Goal: Transaction & Acquisition: Book appointment/travel/reservation

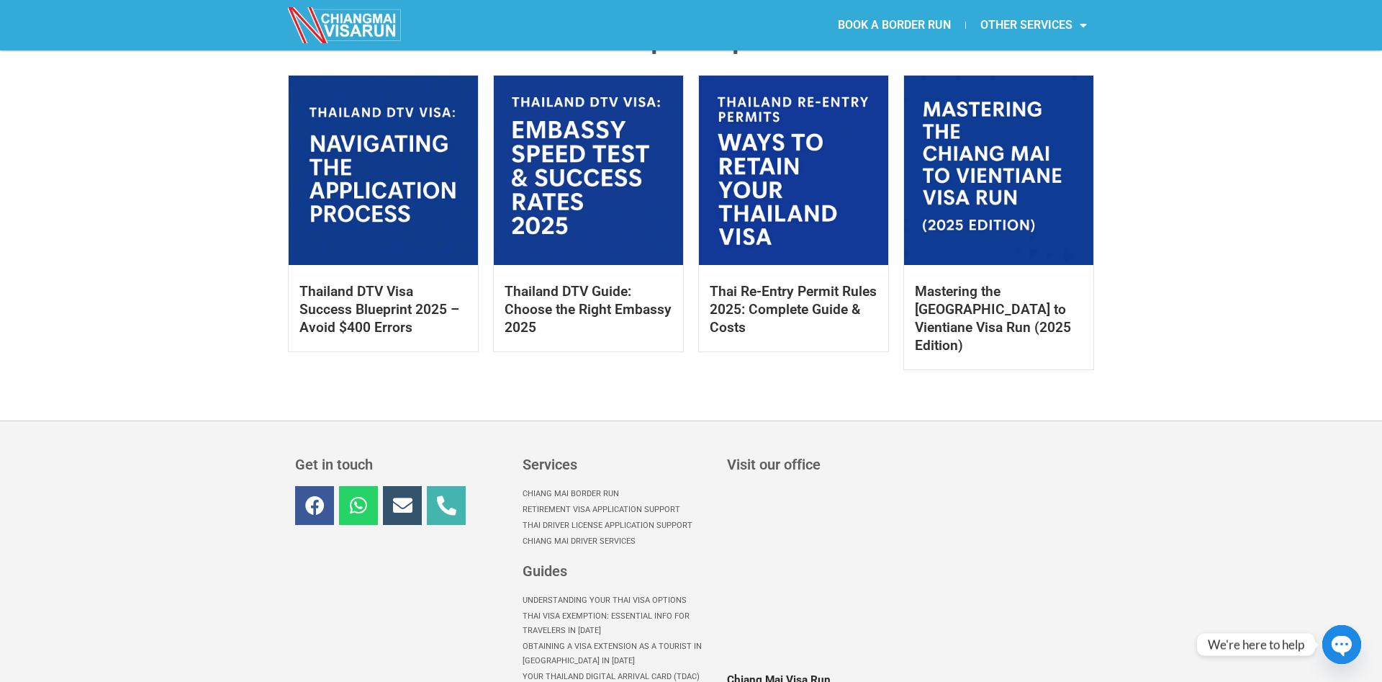
scroll to position [956, 0]
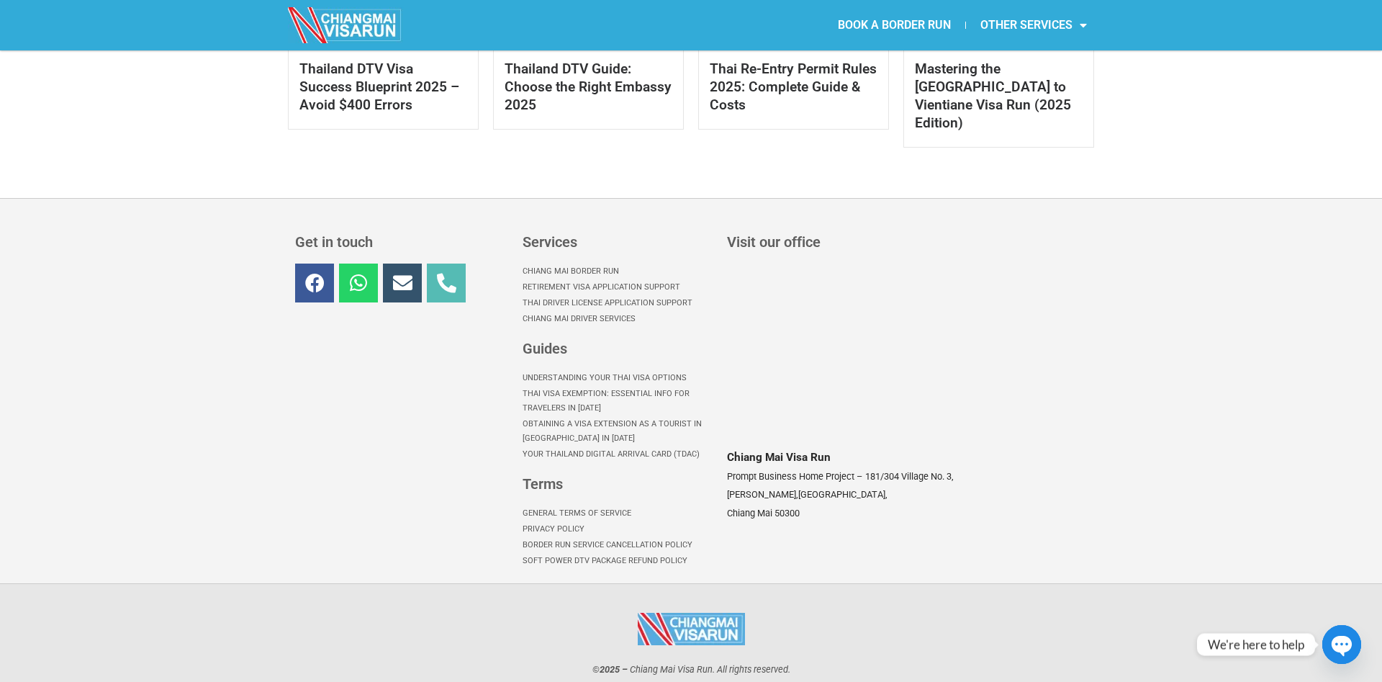
click at [455, 273] on icon at bounding box center [446, 282] width 19 height 19
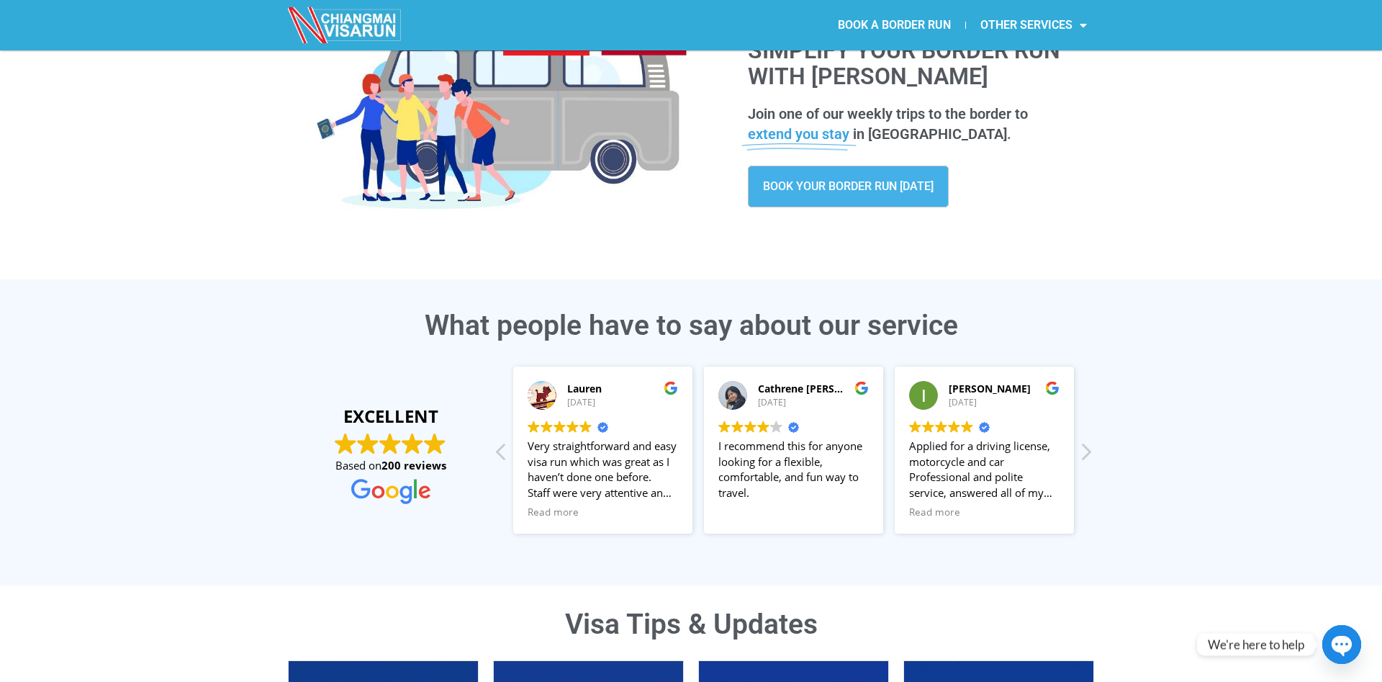
scroll to position [0, 0]
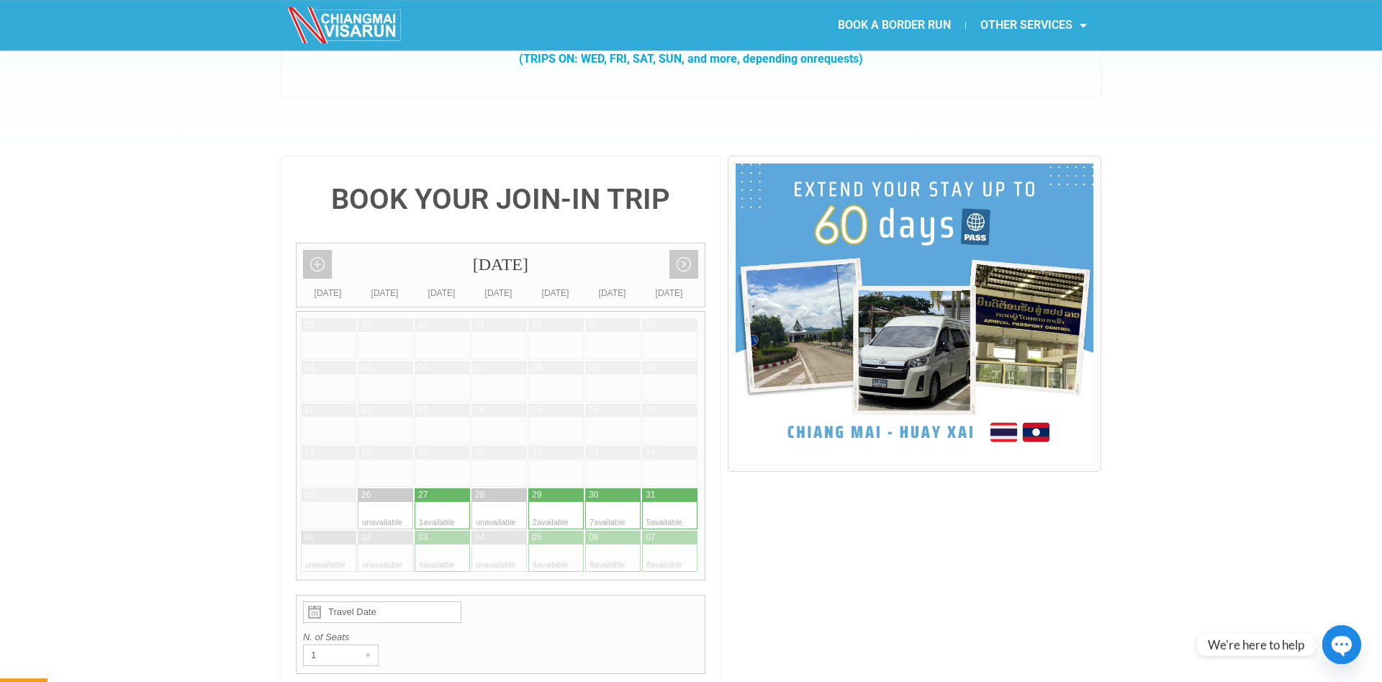
scroll to position [294, 0]
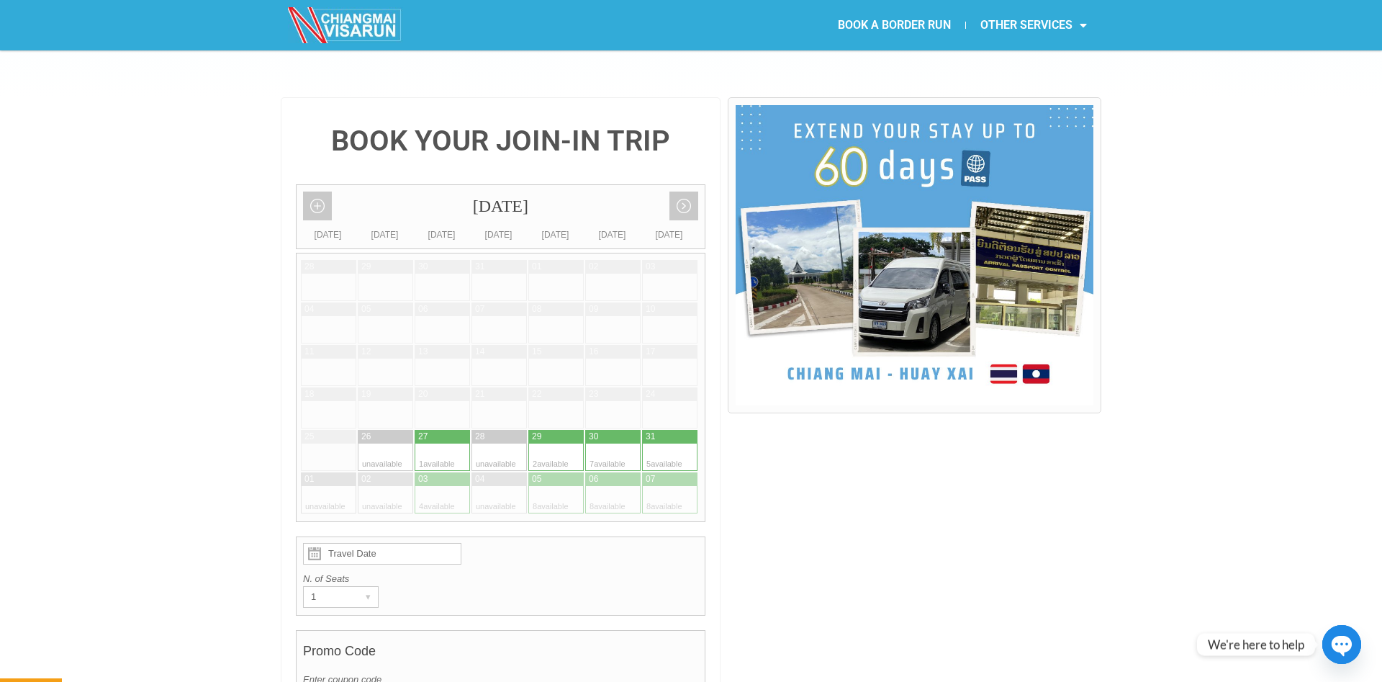
click at [622, 443] on div at bounding box center [627, 456] width 28 height 27
type input "30 August 2025"
radio input "true"
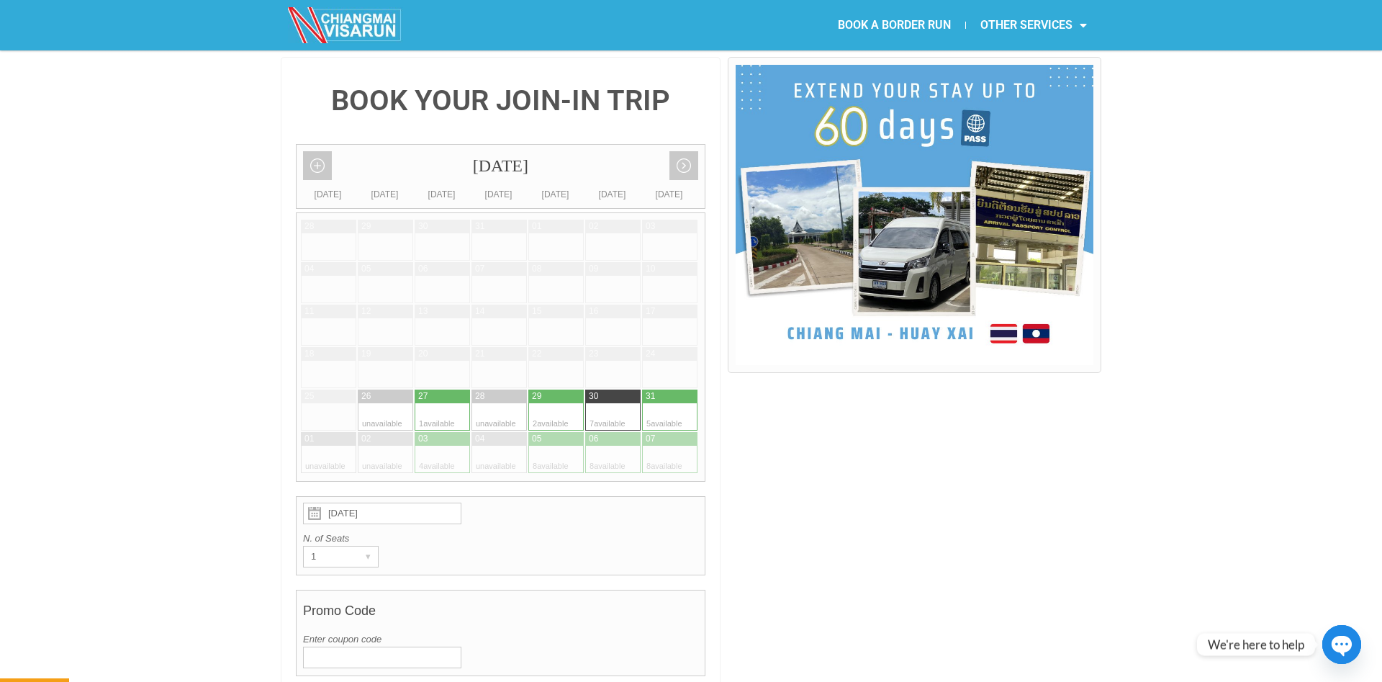
click at [682, 403] on div at bounding box center [684, 416] width 28 height 27
type input "31 August 2025"
radio input "true"
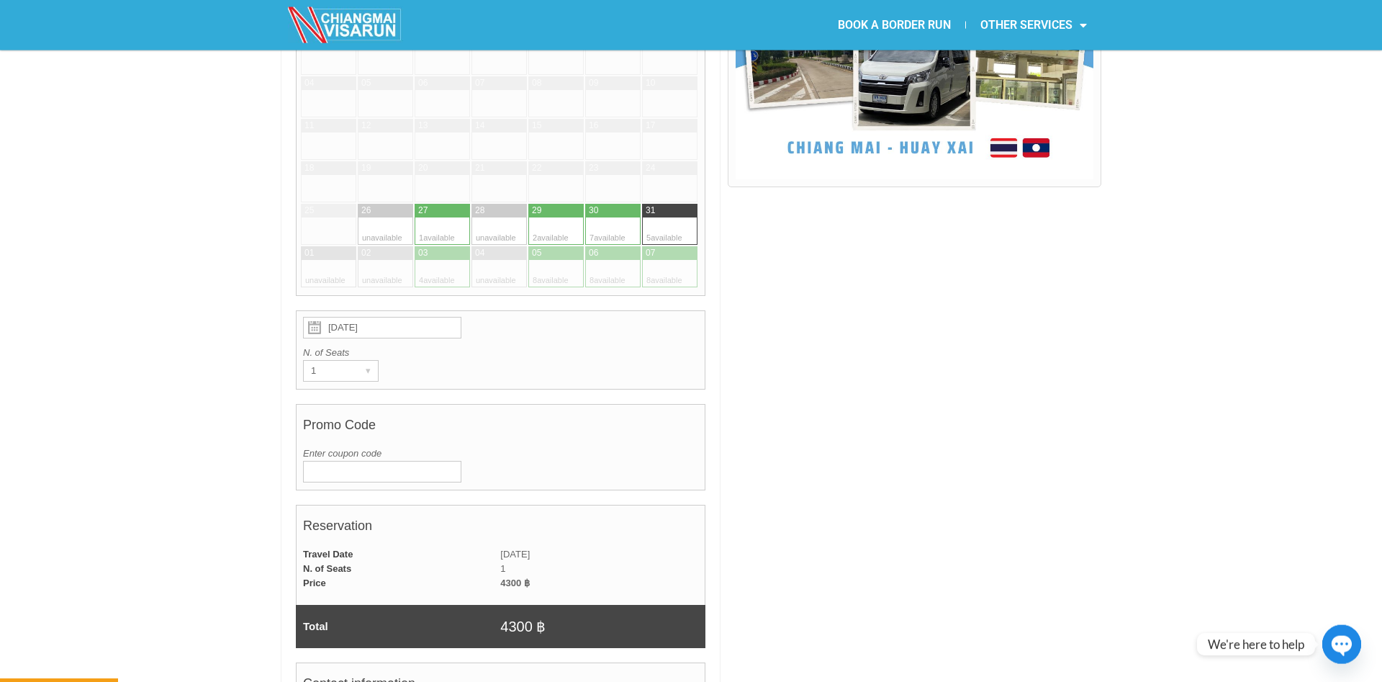
scroll to position [422, 0]
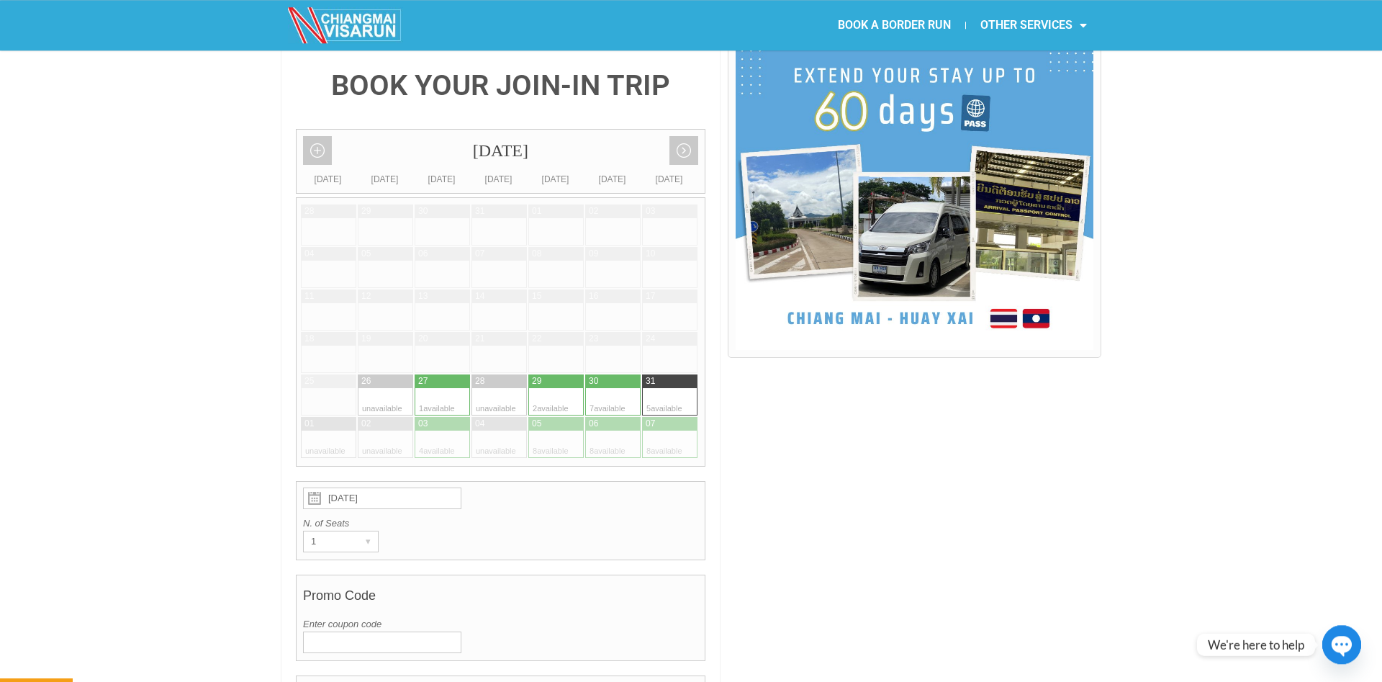
click at [602, 388] on div at bounding box center [599, 401] width 28 height 27
type input "30 August 2025"
radio input "true"
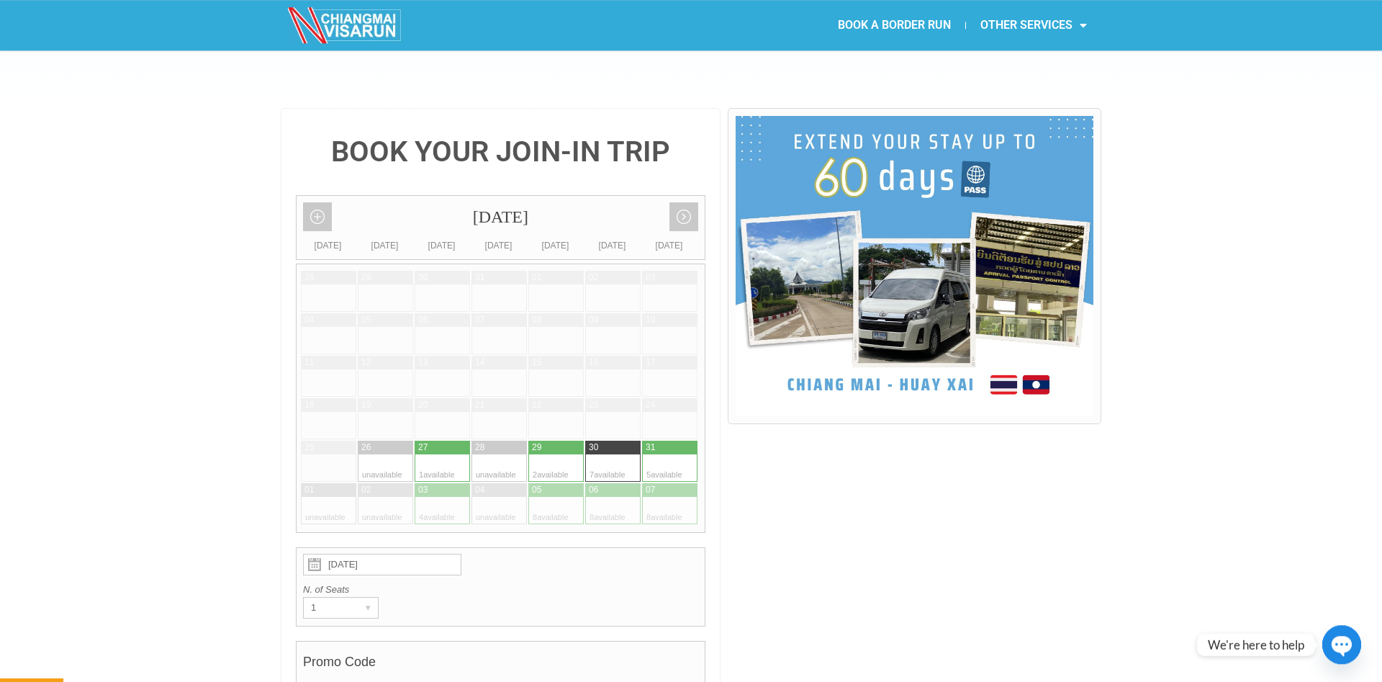
scroll to position [220, 0]
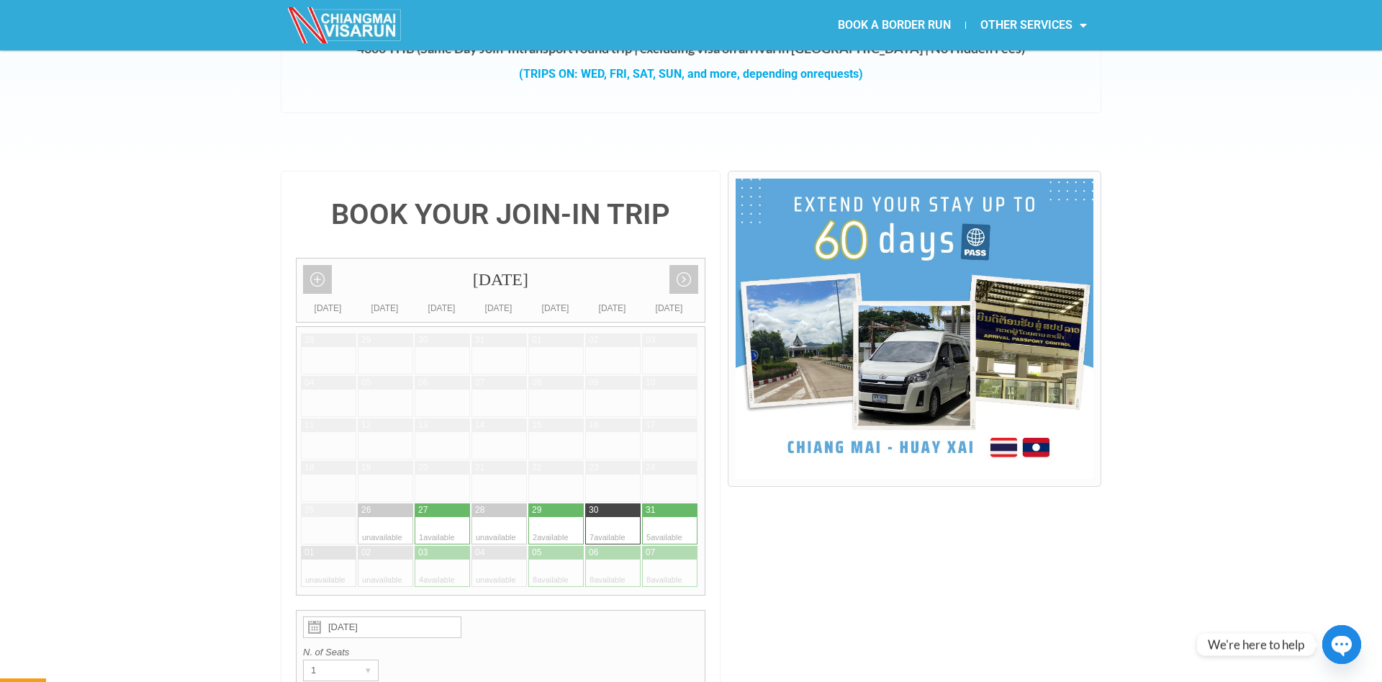
click at [667, 503] on div at bounding box center [656, 510] width 29 height 14
type input "31 August 2025"
radio input "true"
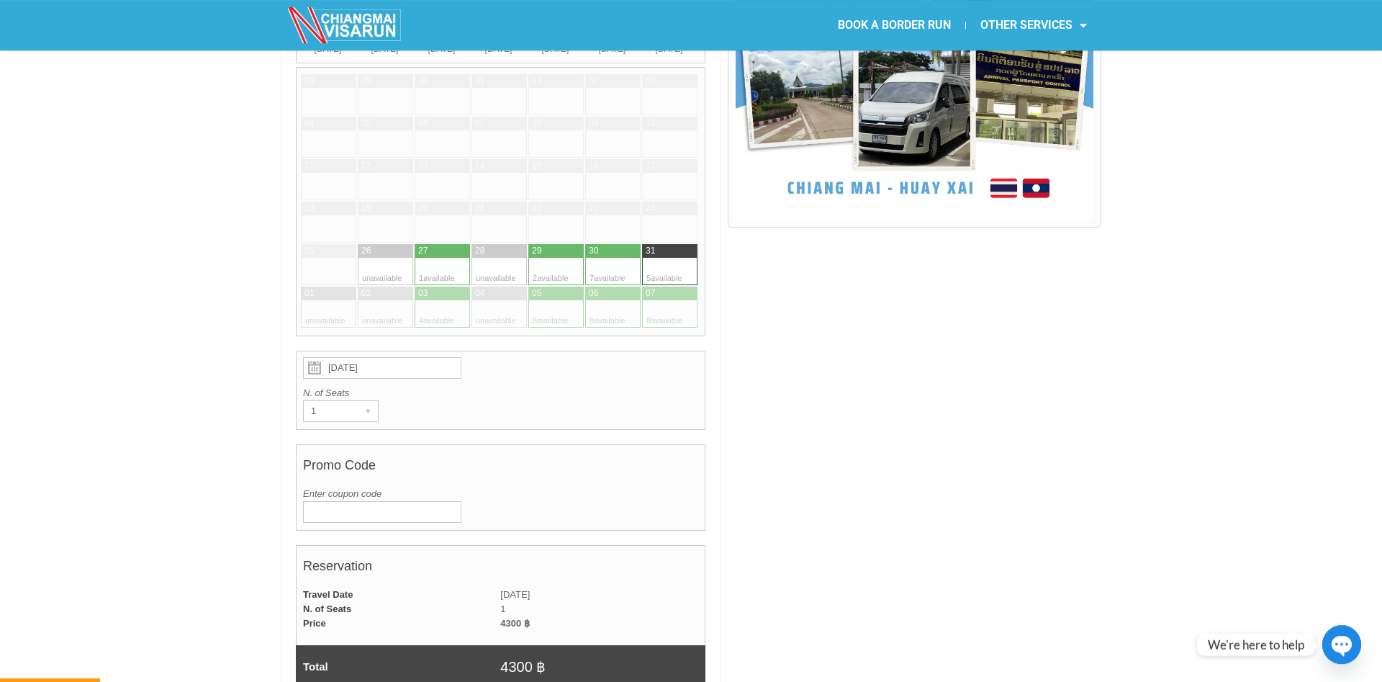
scroll to position [481, 0]
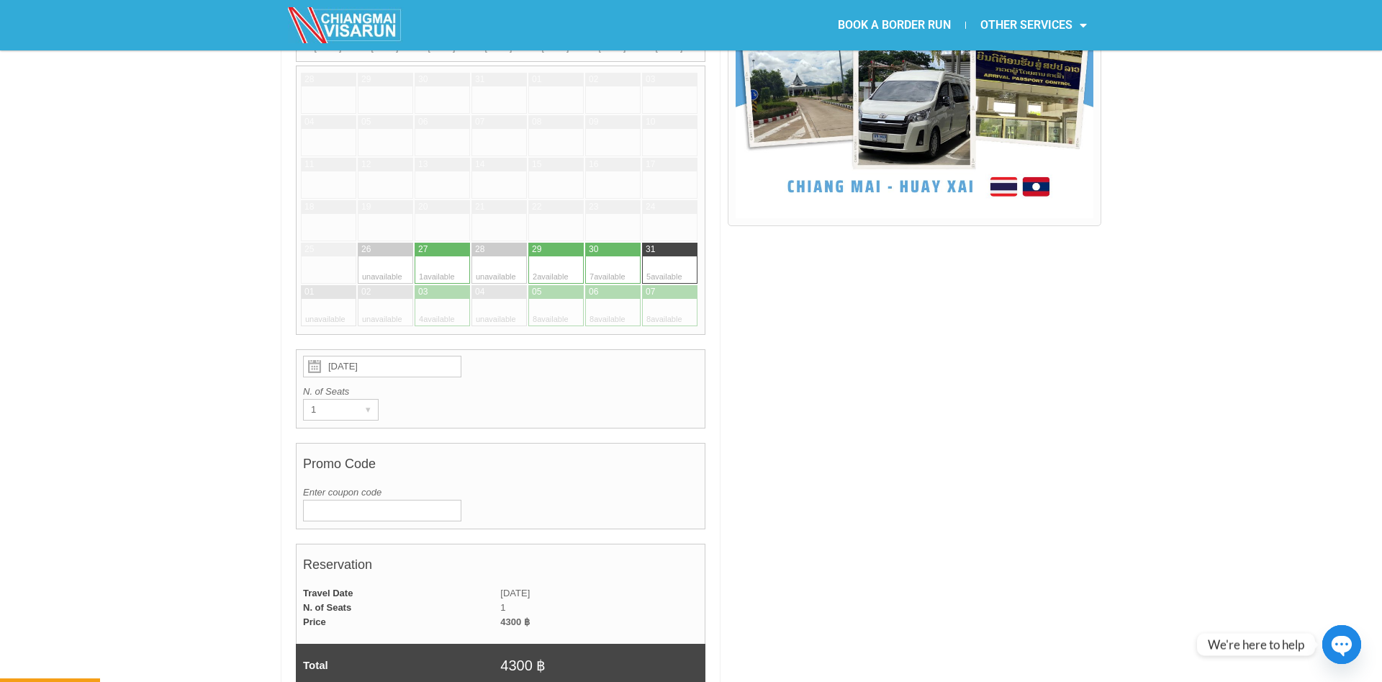
click at [610, 243] on div at bounding box center [599, 250] width 29 height 14
type input "30 August 2025"
radio input "true"
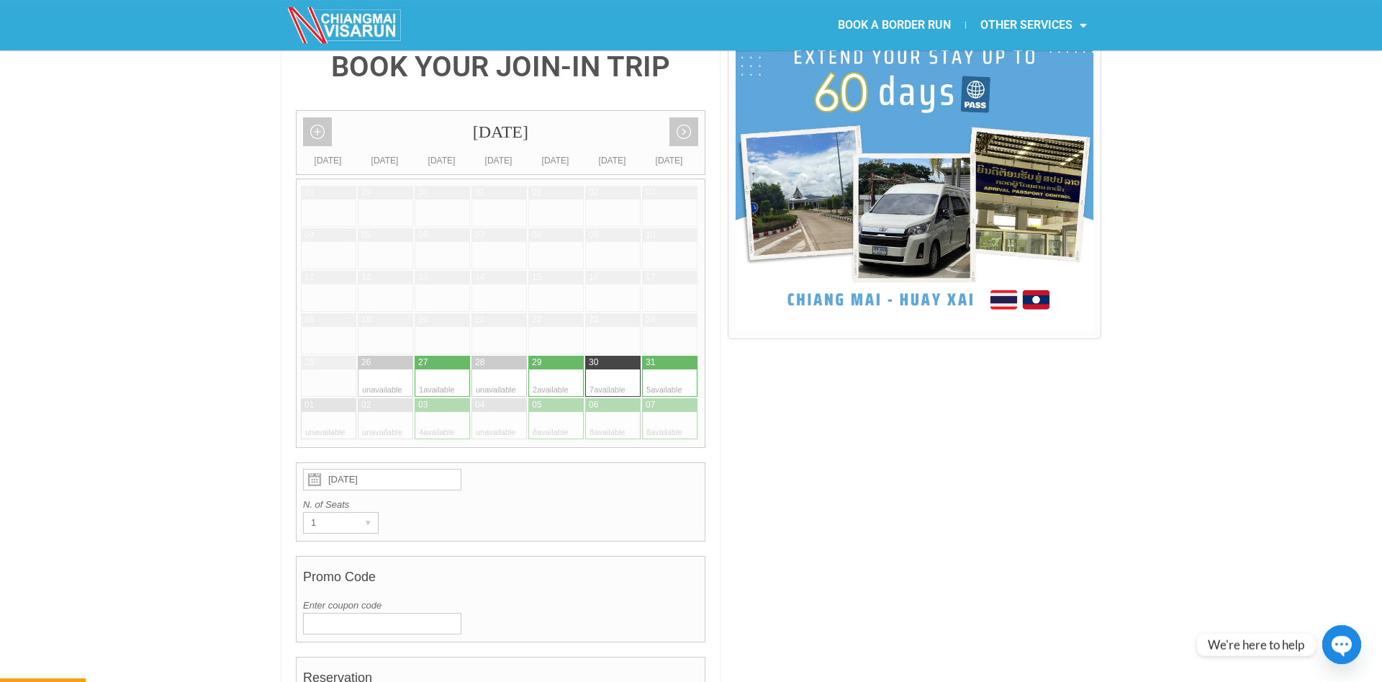
scroll to position [367, 0]
click at [682, 370] on div at bounding box center [684, 383] width 28 height 27
type input "31 August 2025"
radio input "true"
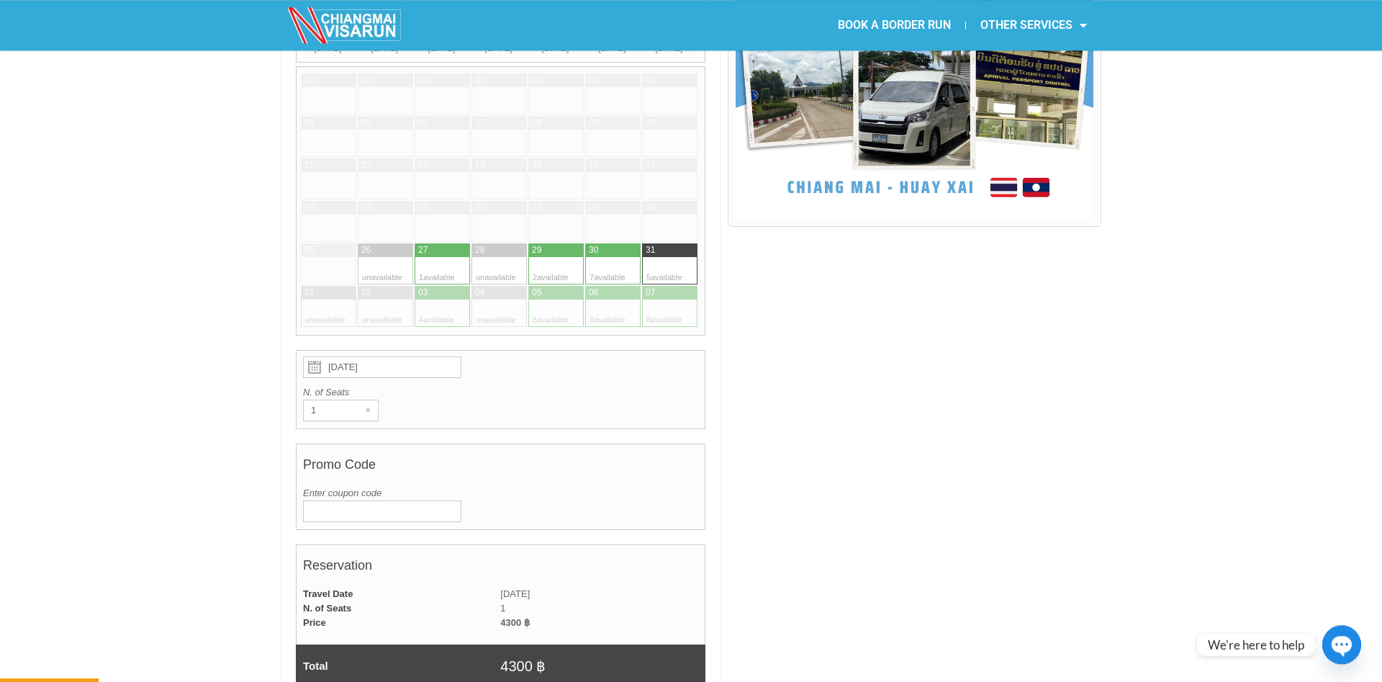
scroll to position [481, 0]
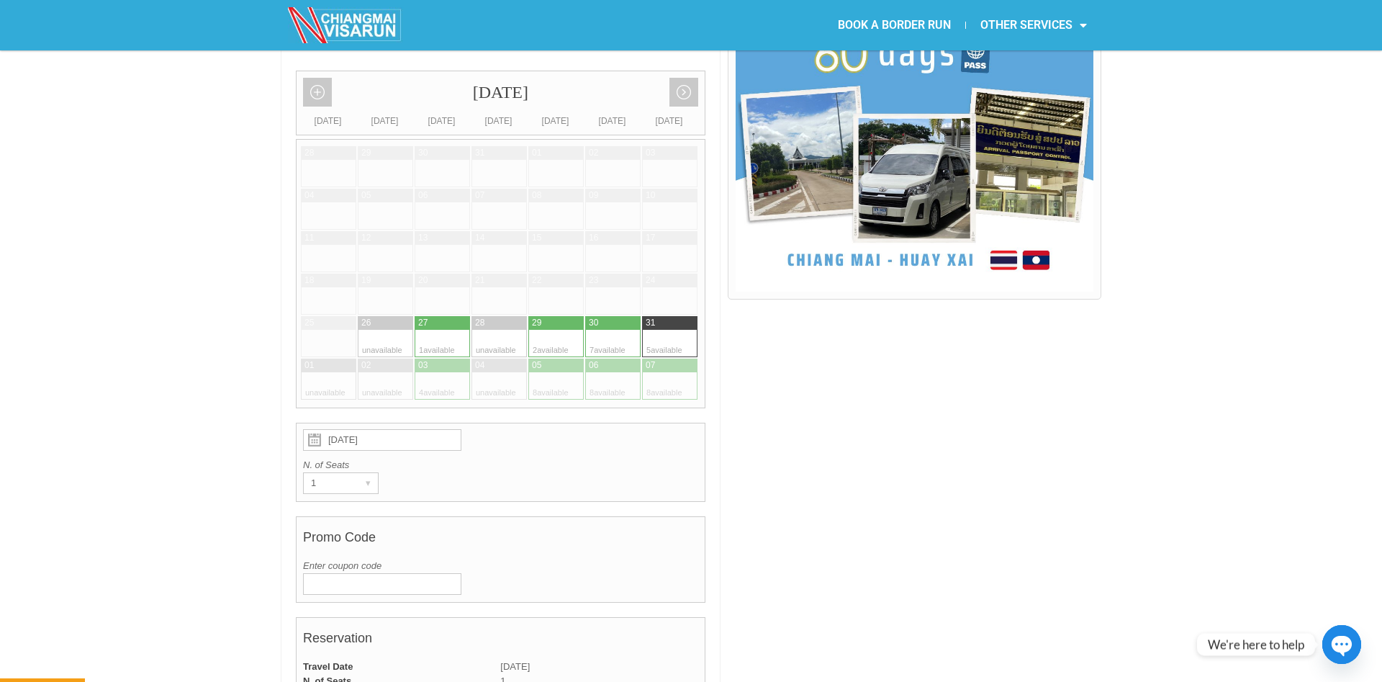
click at [610, 330] on div at bounding box center [599, 343] width 28 height 27
type input "30 August 2025"
radio input "true"
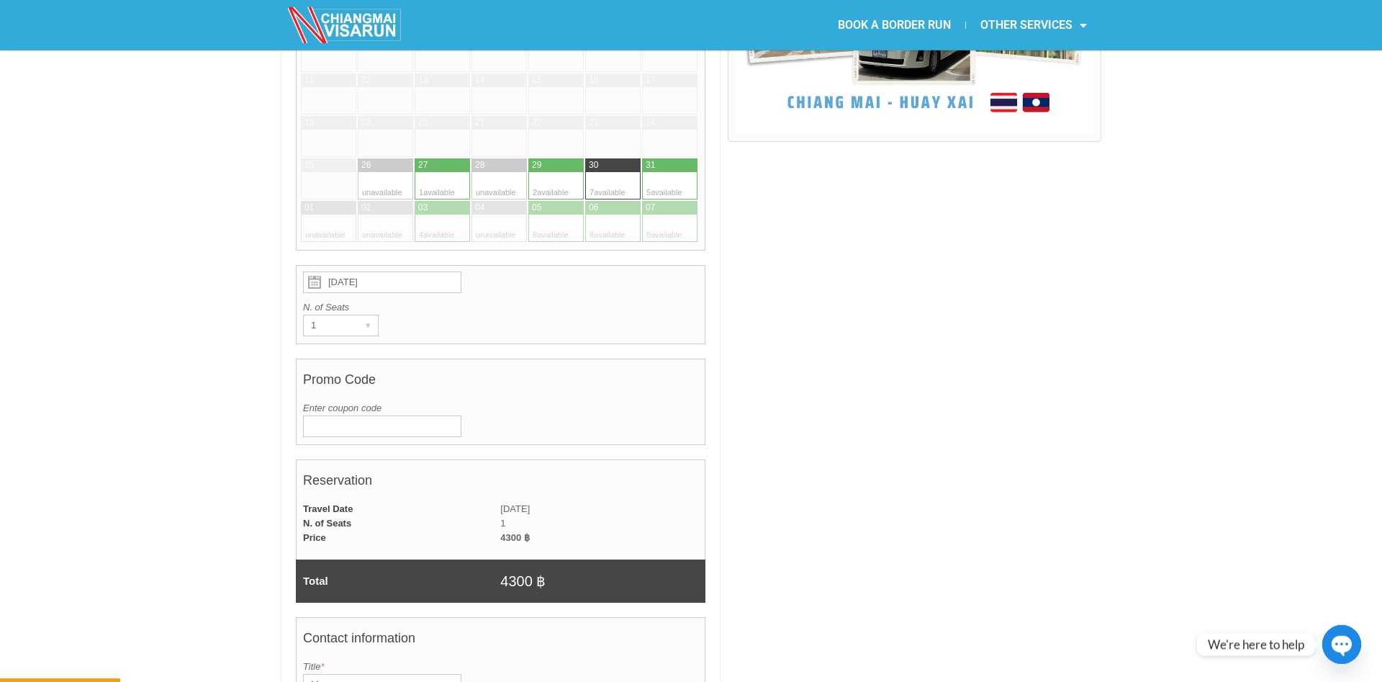
scroll to position [514, 0]
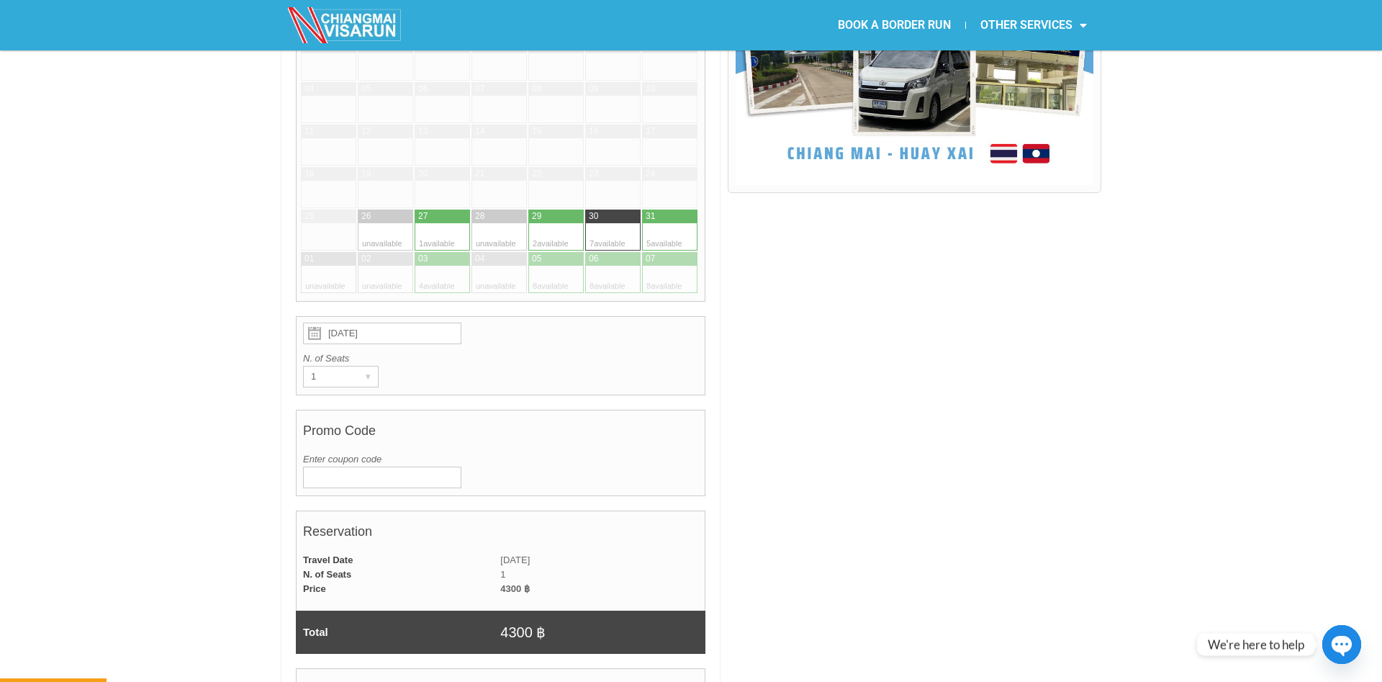
click at [895, 286] on div at bounding box center [914, 612] width 373 height 1470
click at [889, 293] on div at bounding box center [914, 612] width 373 height 1470
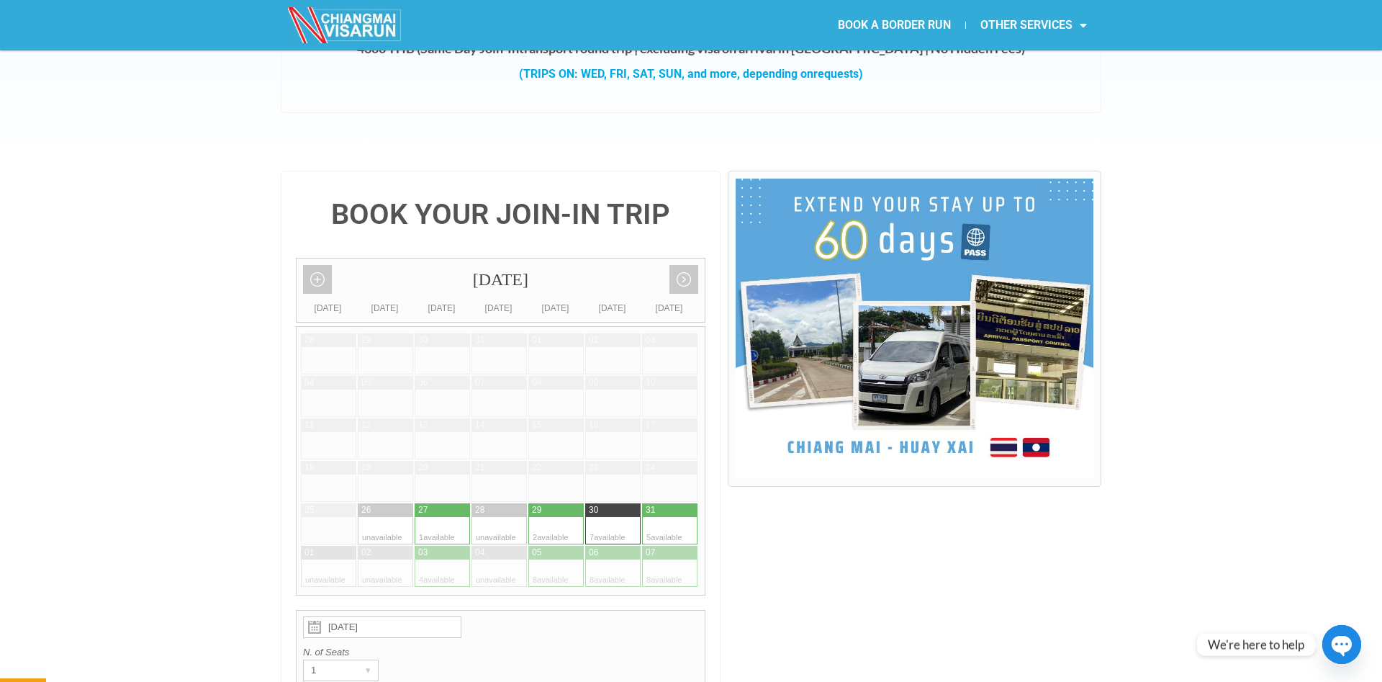
click at [669, 517] on div at bounding box center [656, 530] width 28 height 27
type input "31 August 2025"
radio input "true"
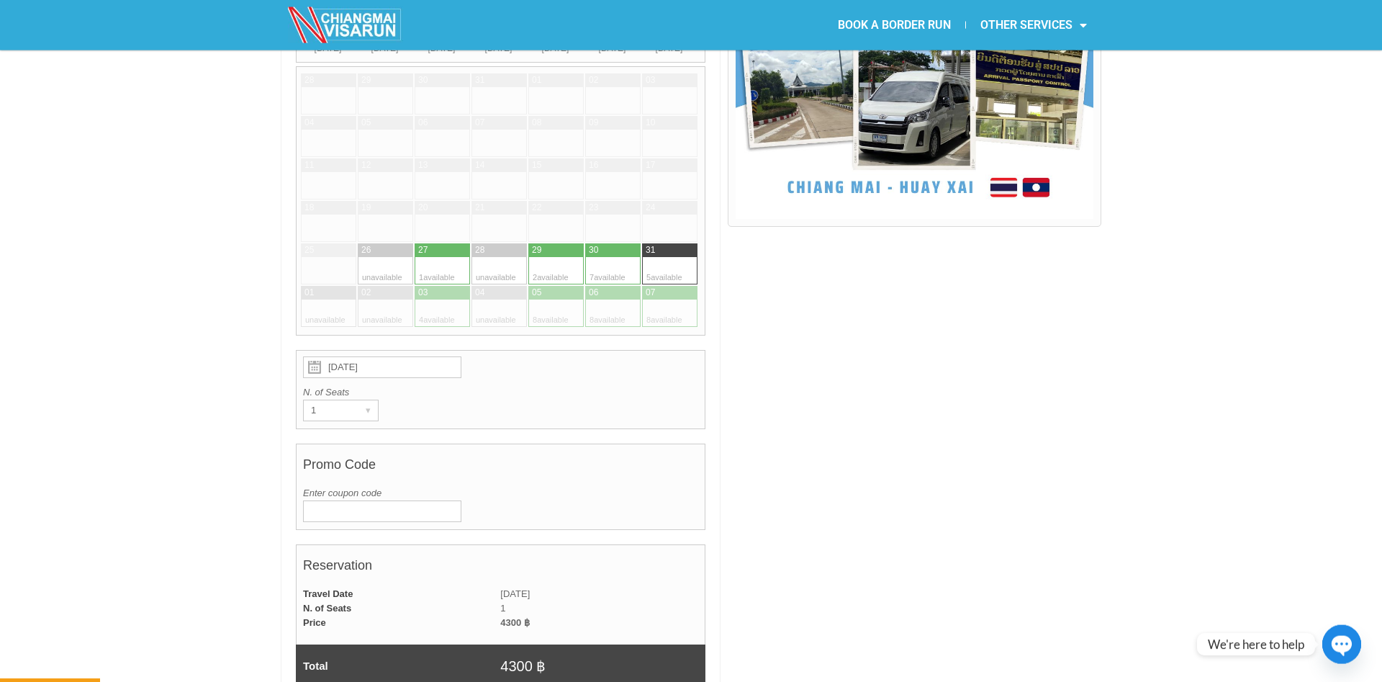
scroll to position [481, 0]
click at [620, 256] on div at bounding box center [627, 269] width 28 height 27
type input "30 August 2025"
radio input "true"
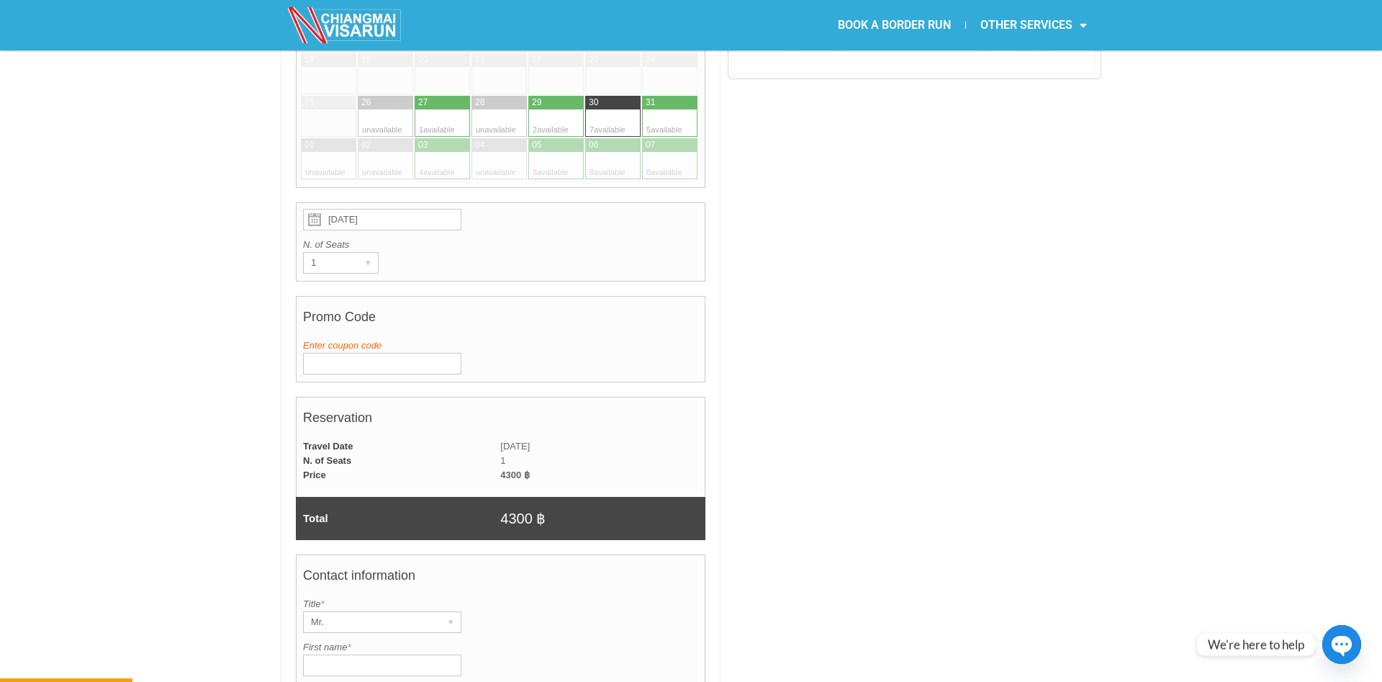
scroll to position [921, 0]
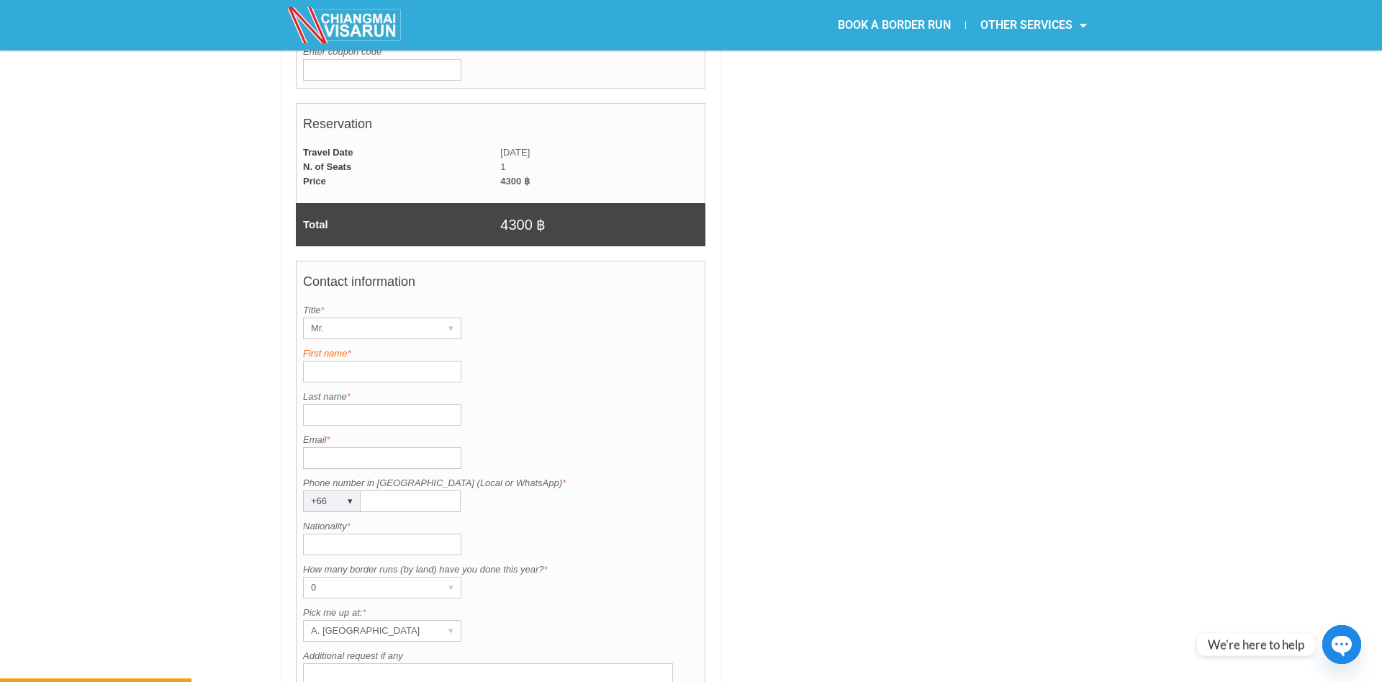
click at [393, 346] on label "First name *" at bounding box center [500, 353] width 395 height 14
click at [393, 361] on input "First name *" at bounding box center [382, 372] width 158 height 22
type input "Luc"
type input "Jeannin"
type input "jeannin.luc@hotmail.com"
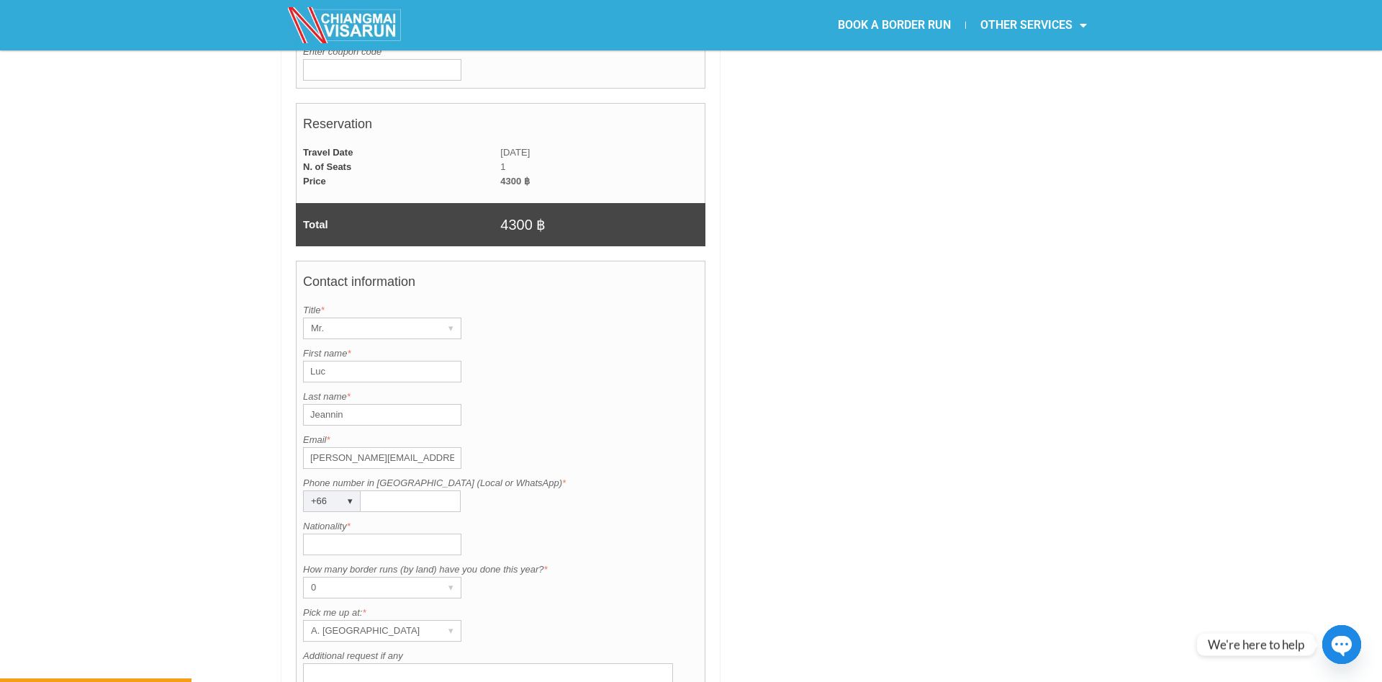
click at [384, 490] on input "Phone number in Thailand (Local or WhatsApp) *" at bounding box center [411, 501] width 100 height 22
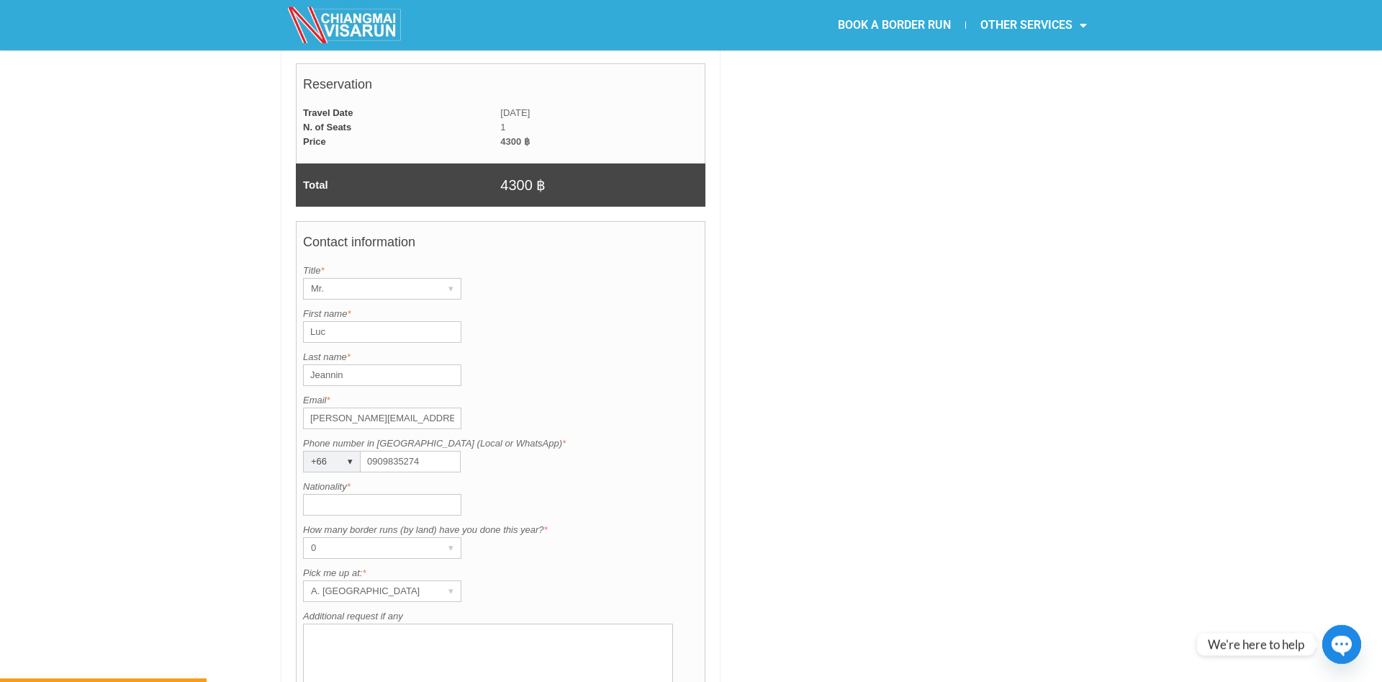
scroll to position [995, 0]
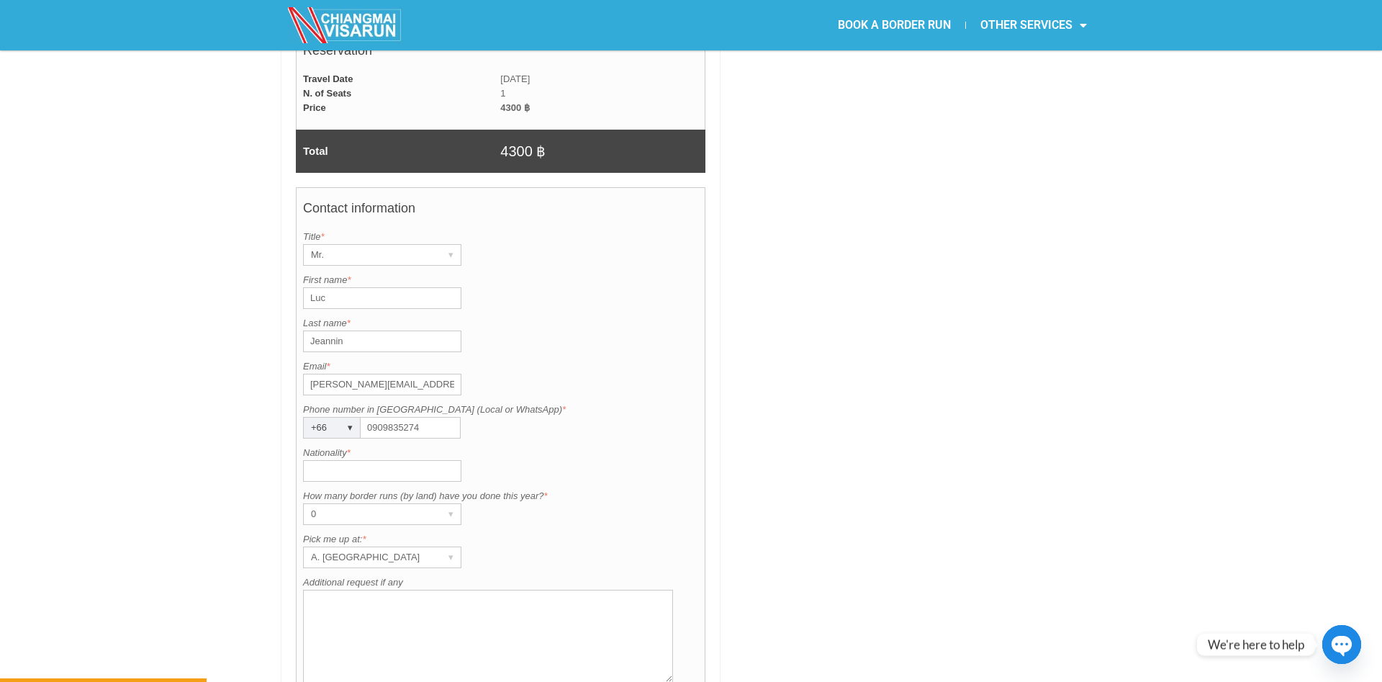
type input "0909835274"
click at [375, 460] on input "Nationality *" at bounding box center [382, 471] width 158 height 22
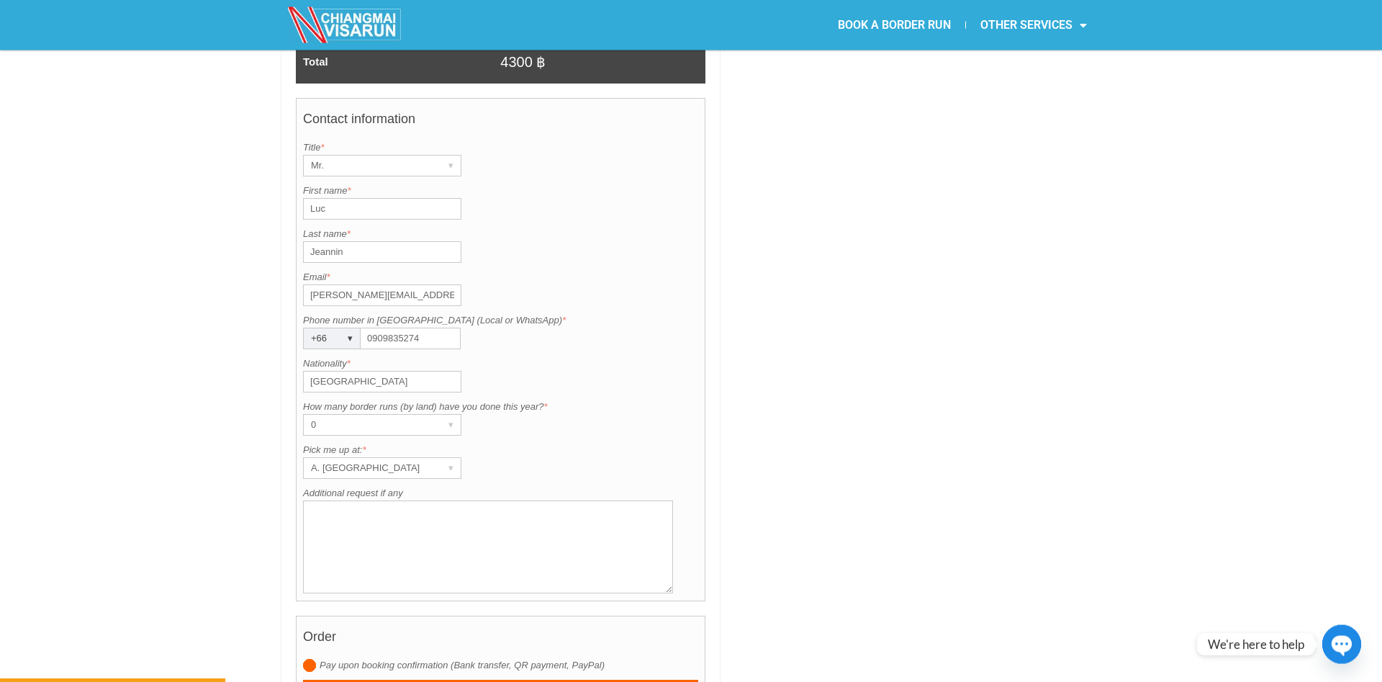
scroll to position [1141, 0]
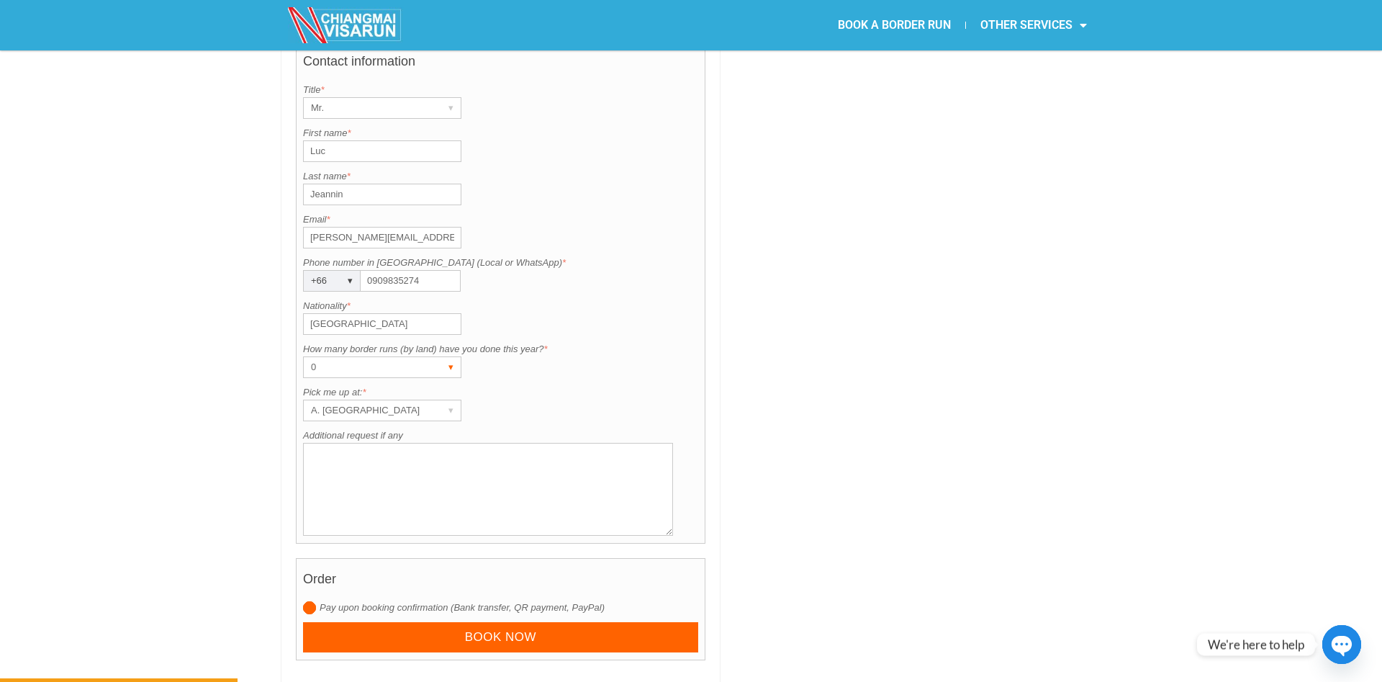
type input "switzerland"
click at [425, 357] on div "0" at bounding box center [369, 367] width 130 height 20
click at [419, 400] on div "A. [GEOGRAPHIC_DATA]" at bounding box center [369, 410] width 130 height 20
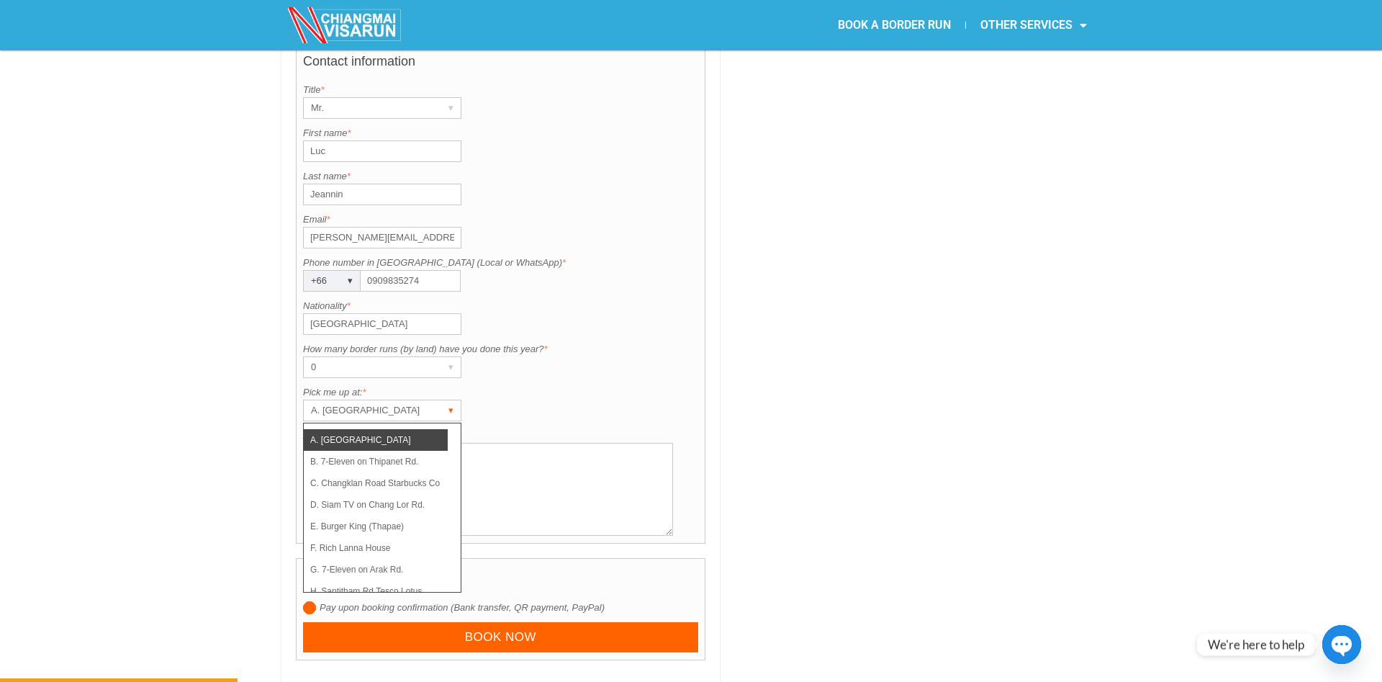
click at [420, 400] on div "A. [GEOGRAPHIC_DATA]" at bounding box center [369, 410] width 130 height 20
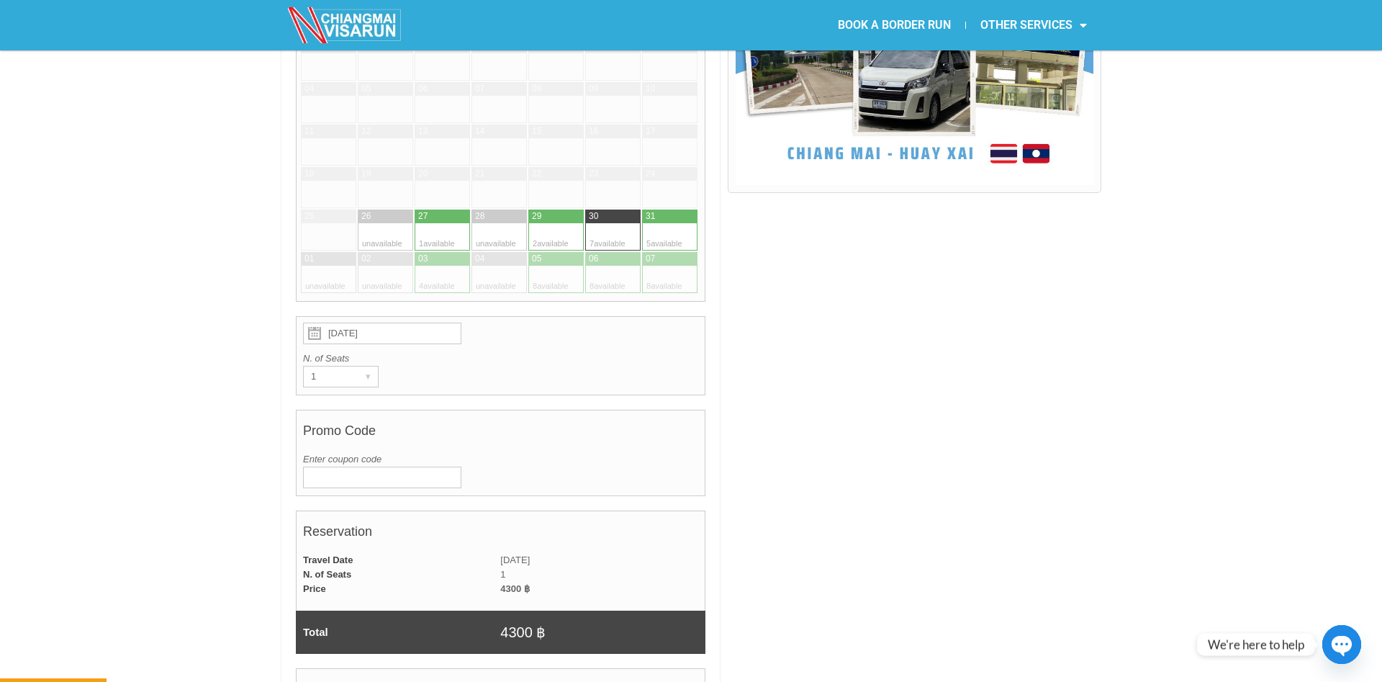
scroll to position [1028, 0]
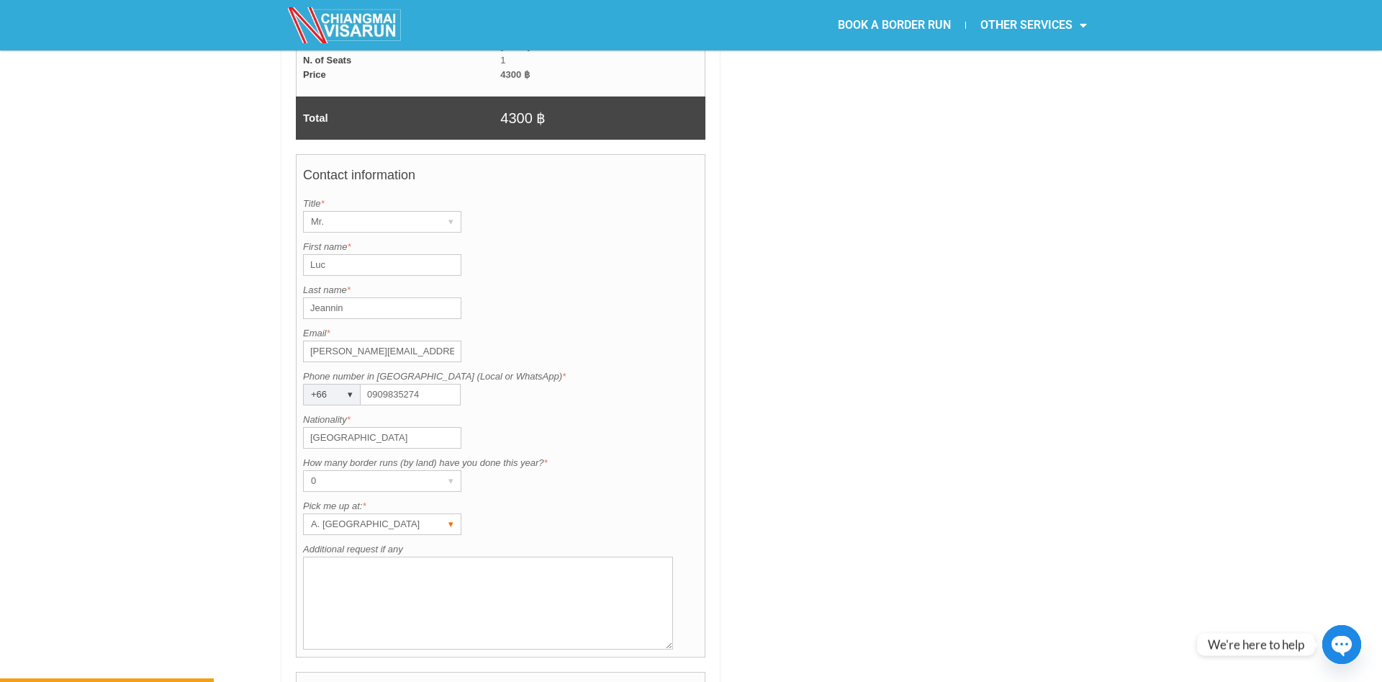
click at [406, 514] on div "A. [GEOGRAPHIC_DATA]" at bounding box center [369, 524] width 130 height 20
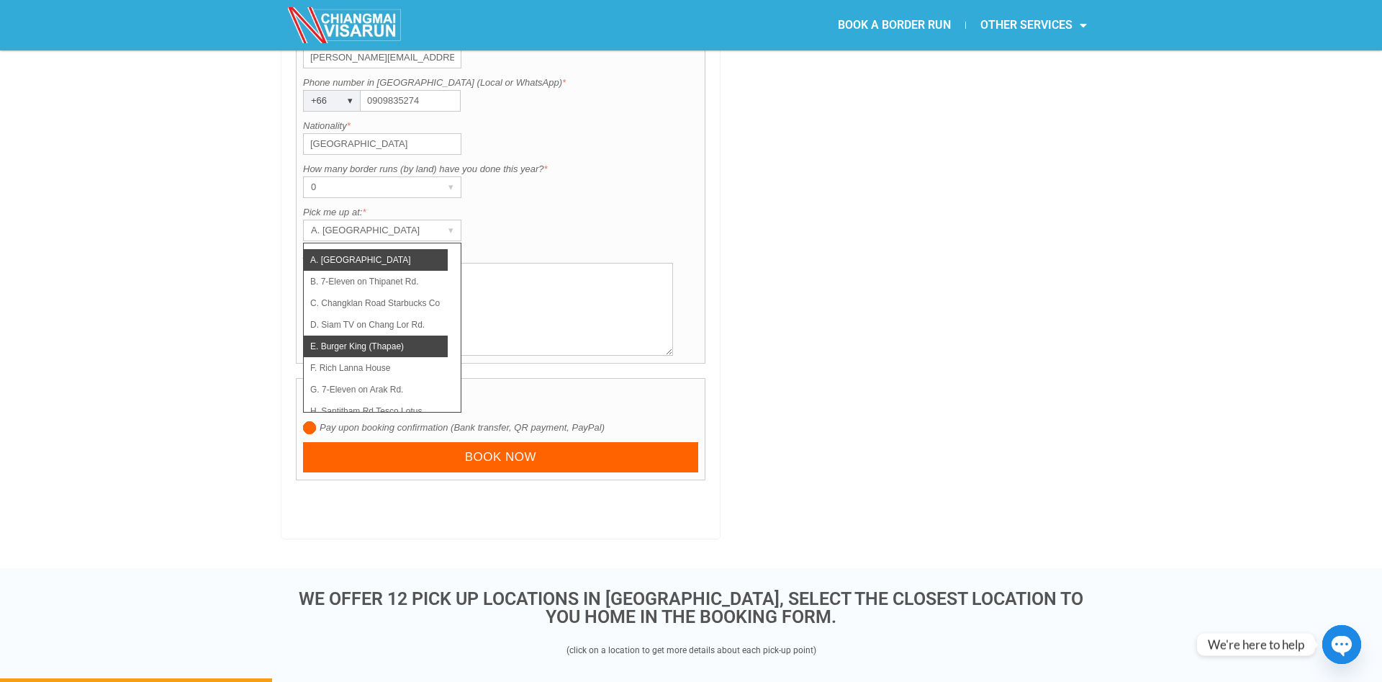
scroll to position [1248, 0]
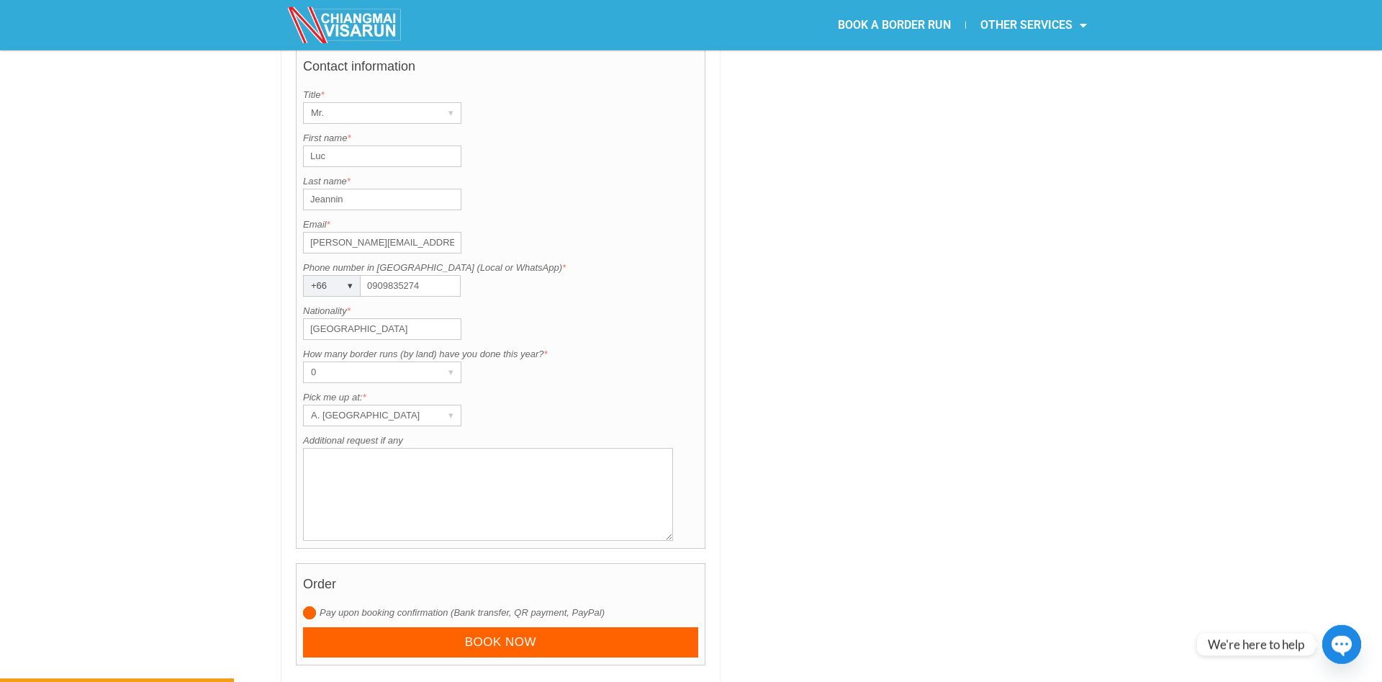
scroll to position [1174, 0]
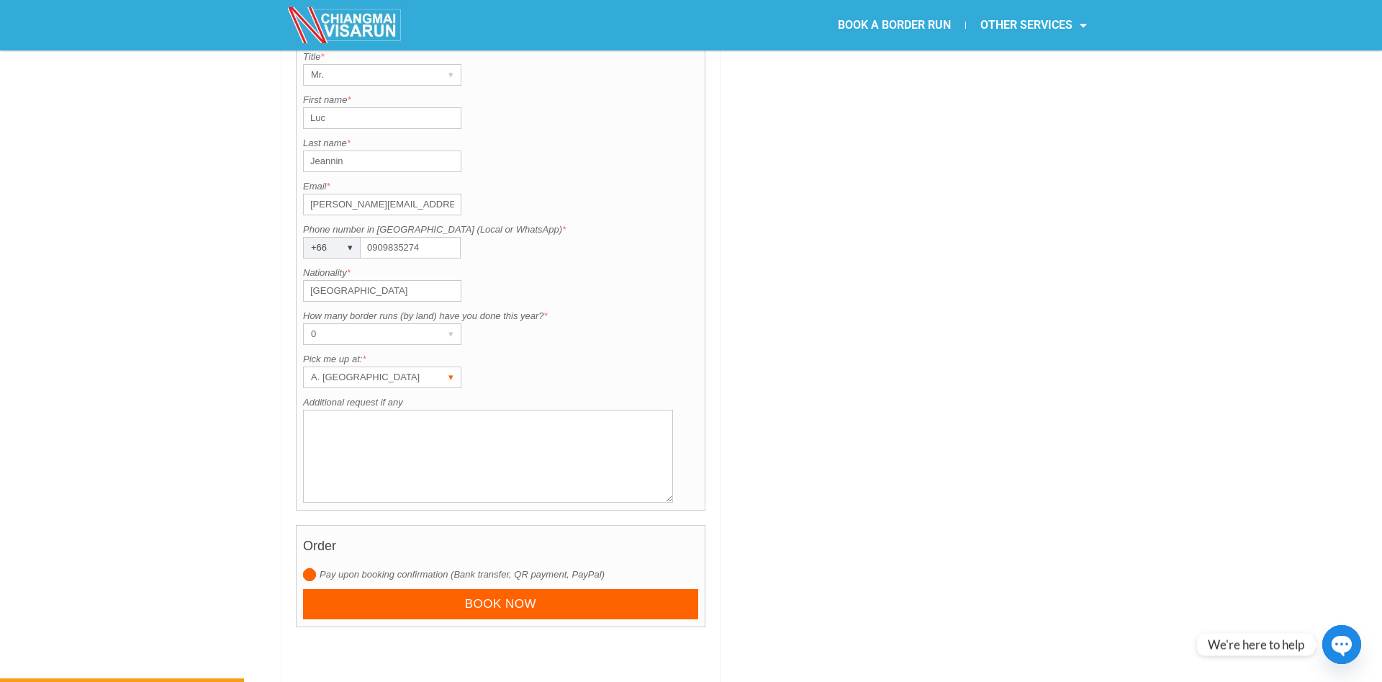
click at [435, 366] on div "A. Centara Riverside Hotel ▾" at bounding box center [382, 377] width 158 height 22
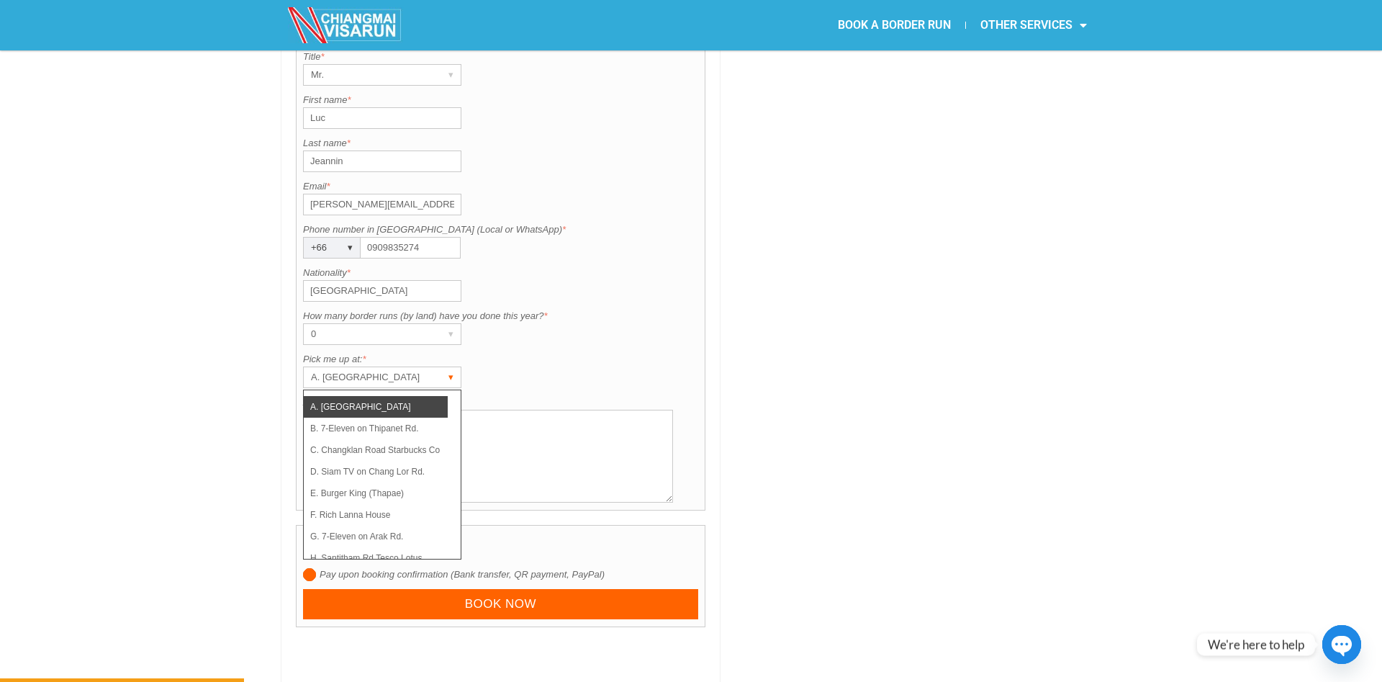
click at [435, 366] on div "A. Centara Riverside Hotel ▾" at bounding box center [382, 377] width 158 height 22
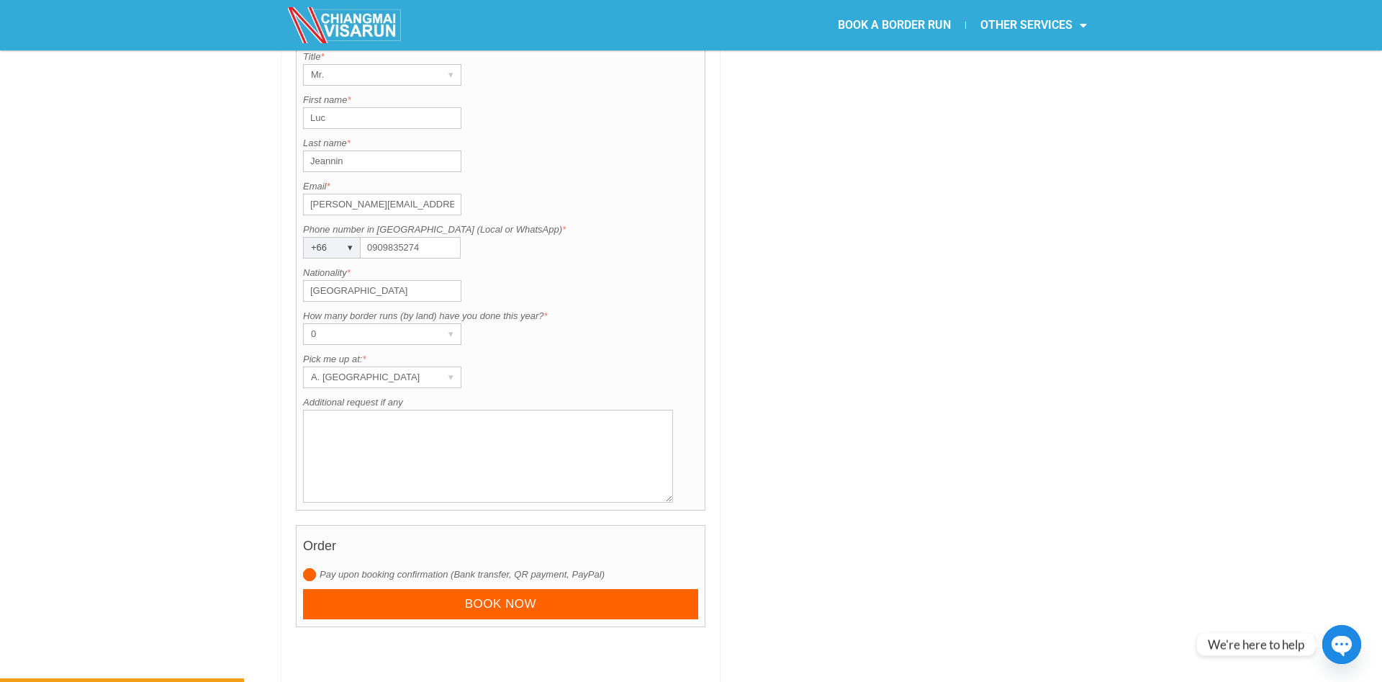
click at [510, 424] on textarea "Additional request if any" at bounding box center [488, 455] width 370 height 93
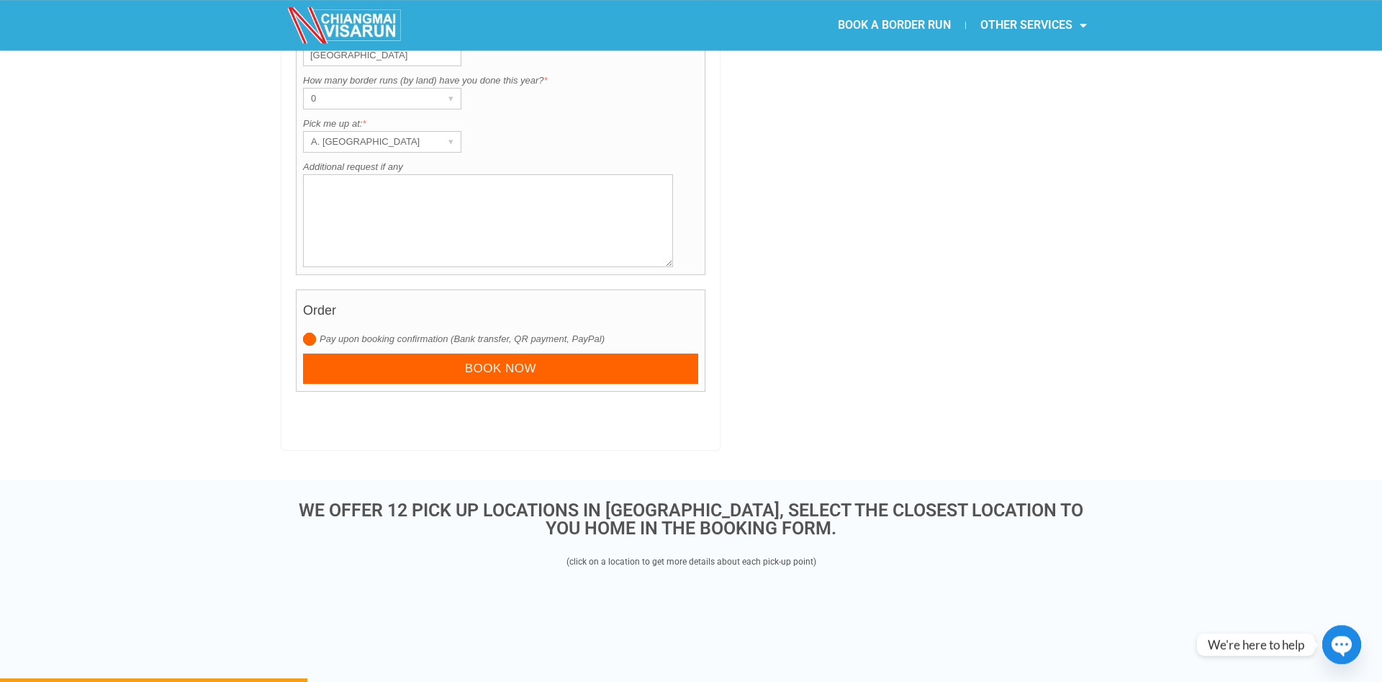
scroll to position [1395, 0]
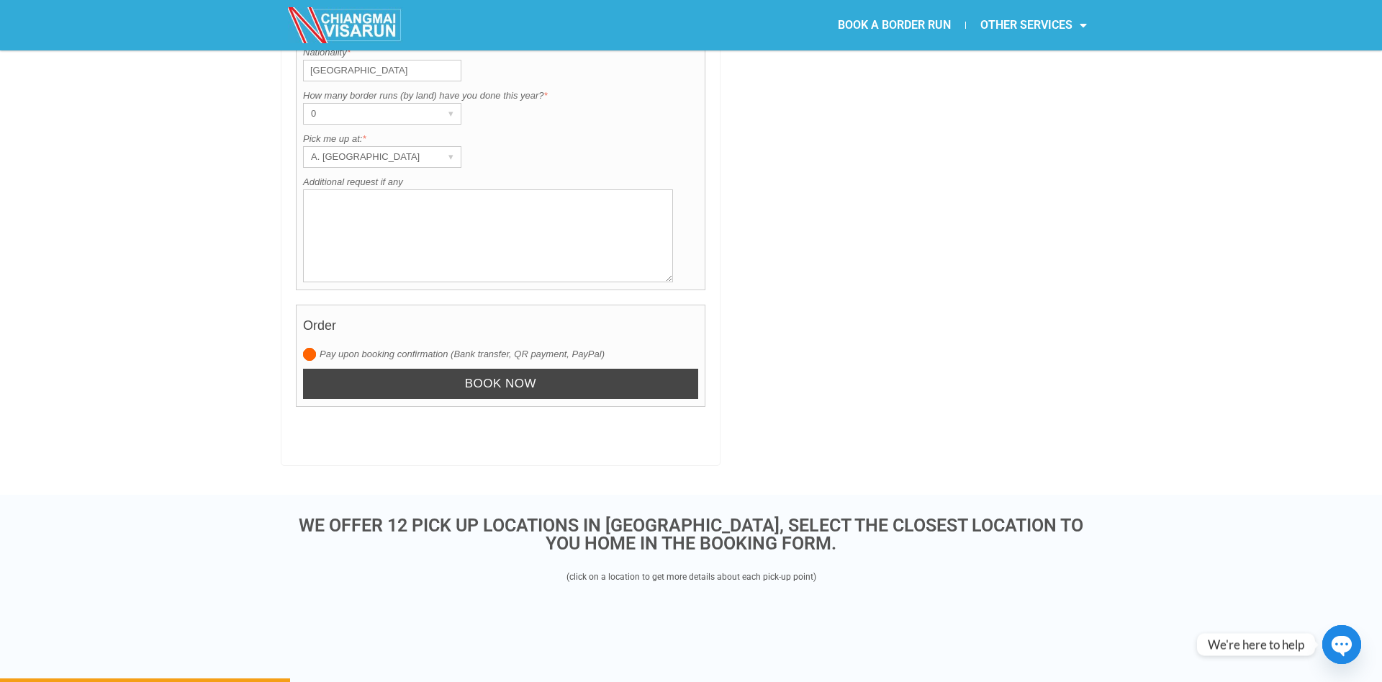
click at [563, 368] on input "Book now" at bounding box center [500, 383] width 395 height 31
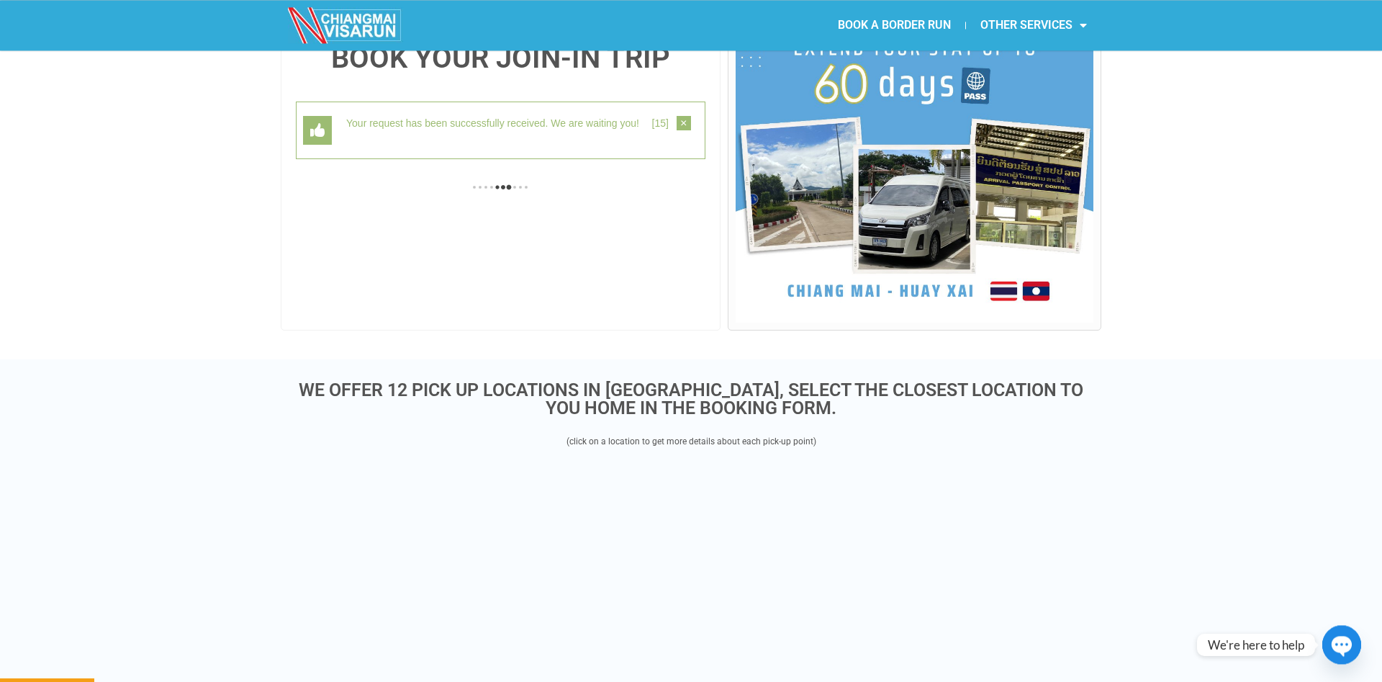
scroll to position [372, 0]
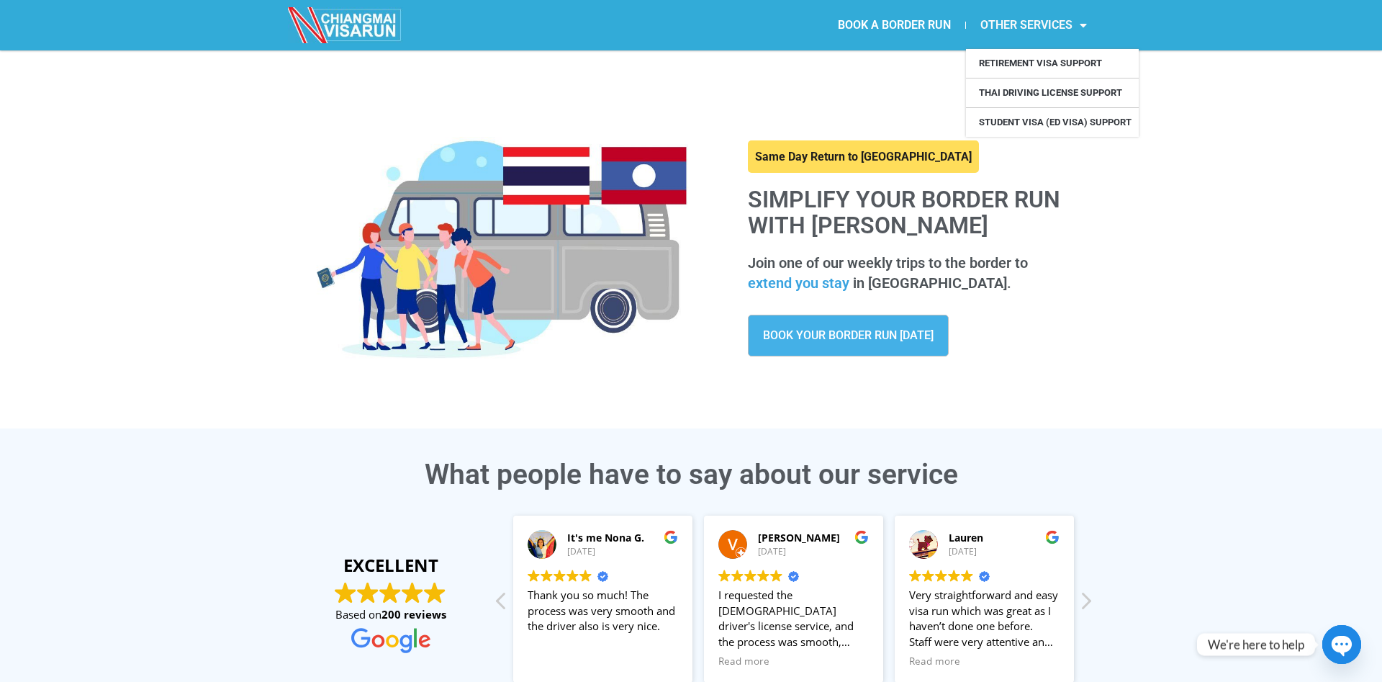
click at [810, 350] on link "BOOK YOUR BORDER RUN TODAY" at bounding box center [848, 335] width 201 height 42
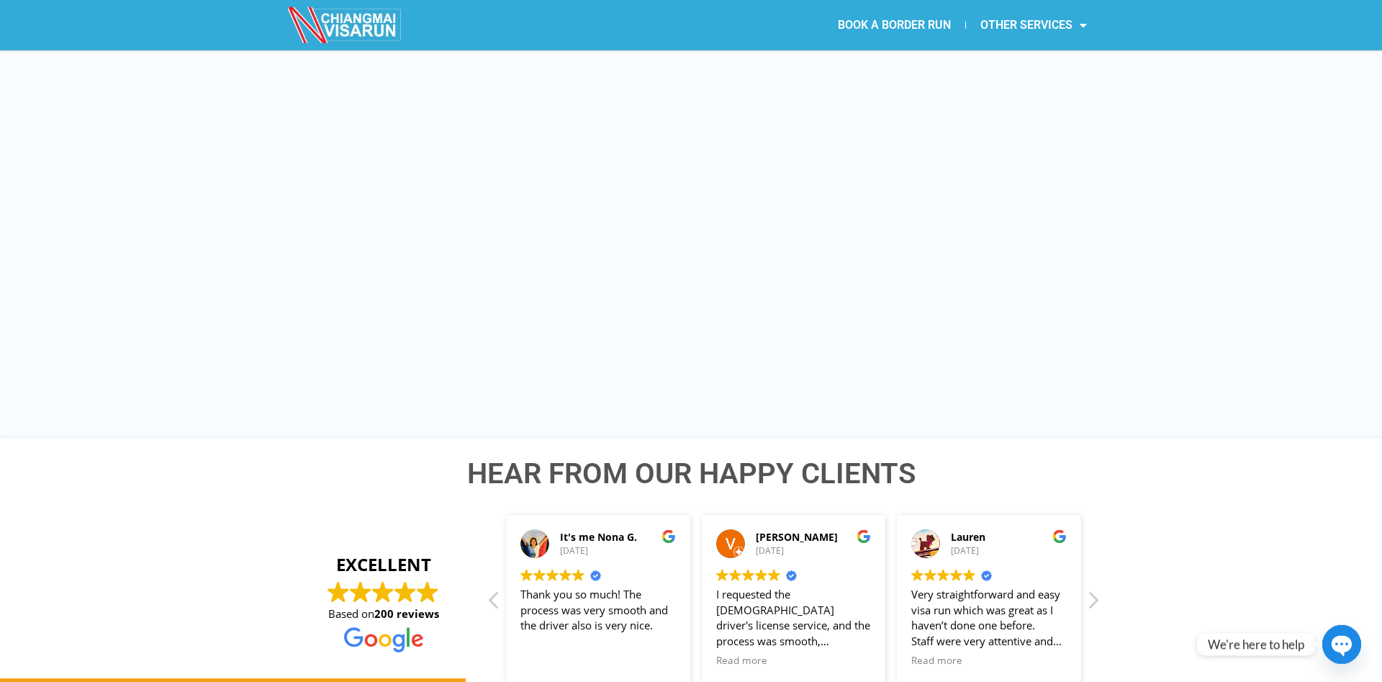
scroll to position [1835, 0]
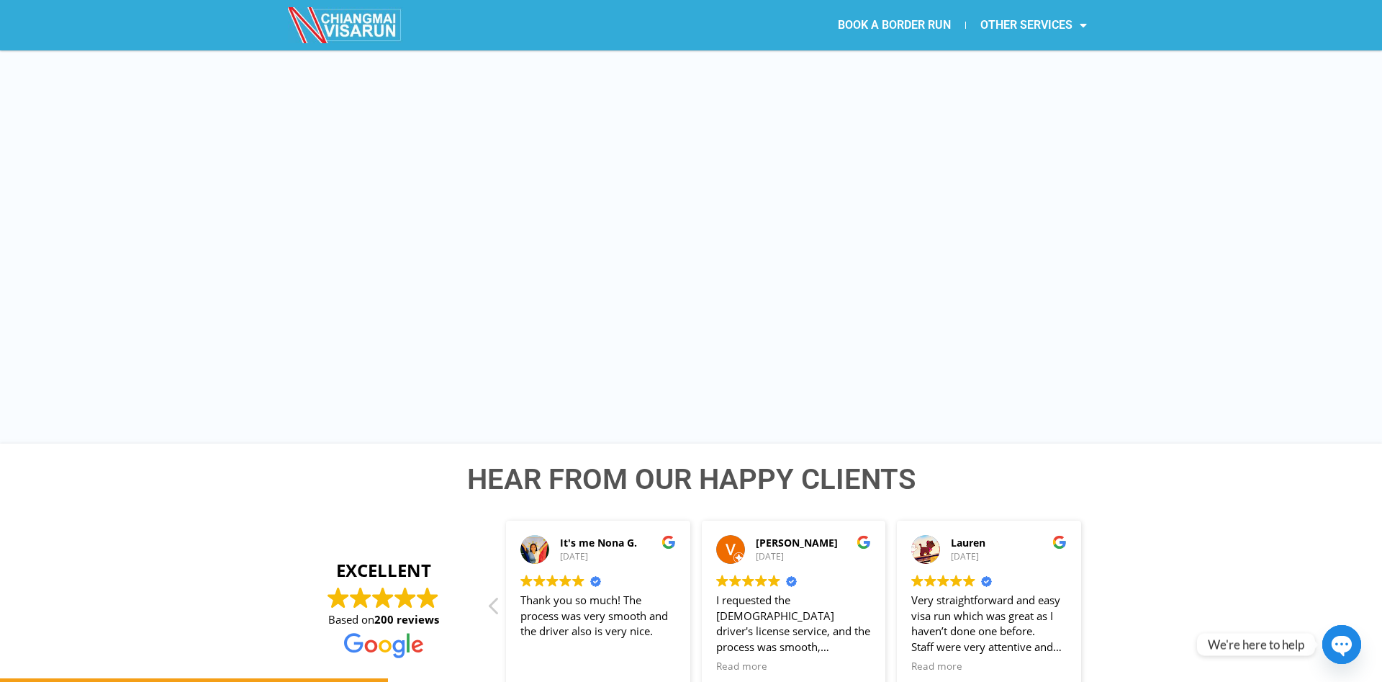
click at [916, 27] on link "BOOK A BORDER RUN" at bounding box center [894, 25] width 142 height 33
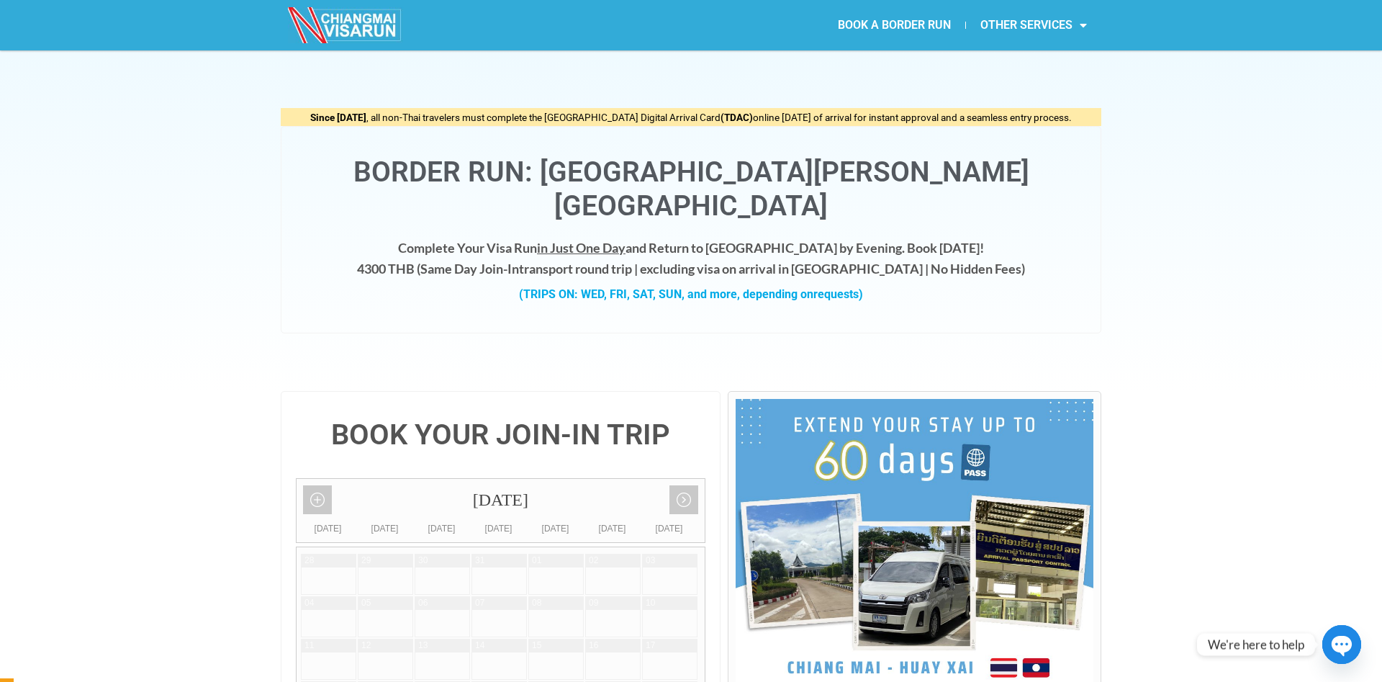
scroll to position [367, 0]
